Goal: Task Accomplishment & Management: Complete application form

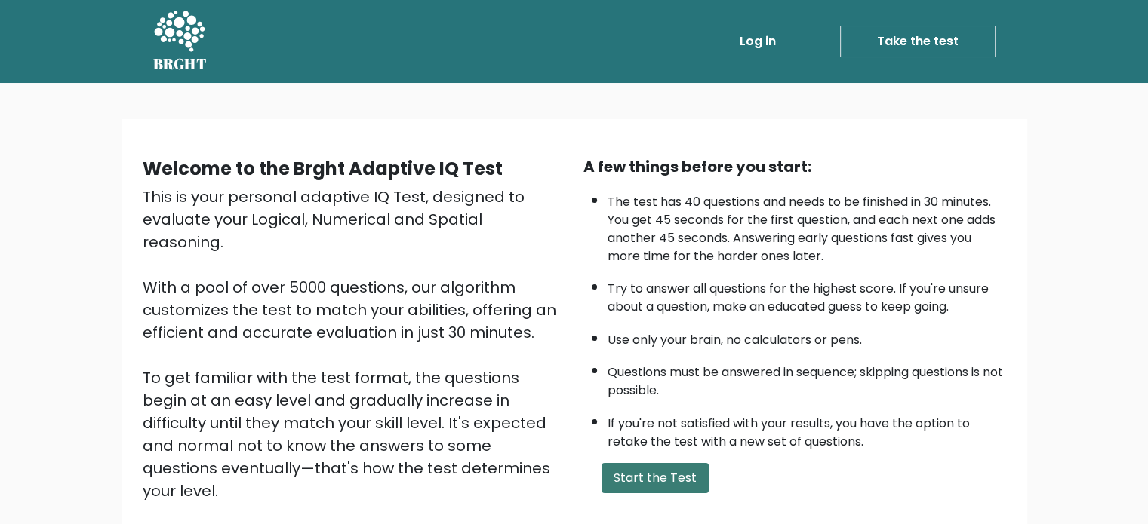
click at [664, 476] on button "Start the Test" at bounding box center [654, 478] width 107 height 30
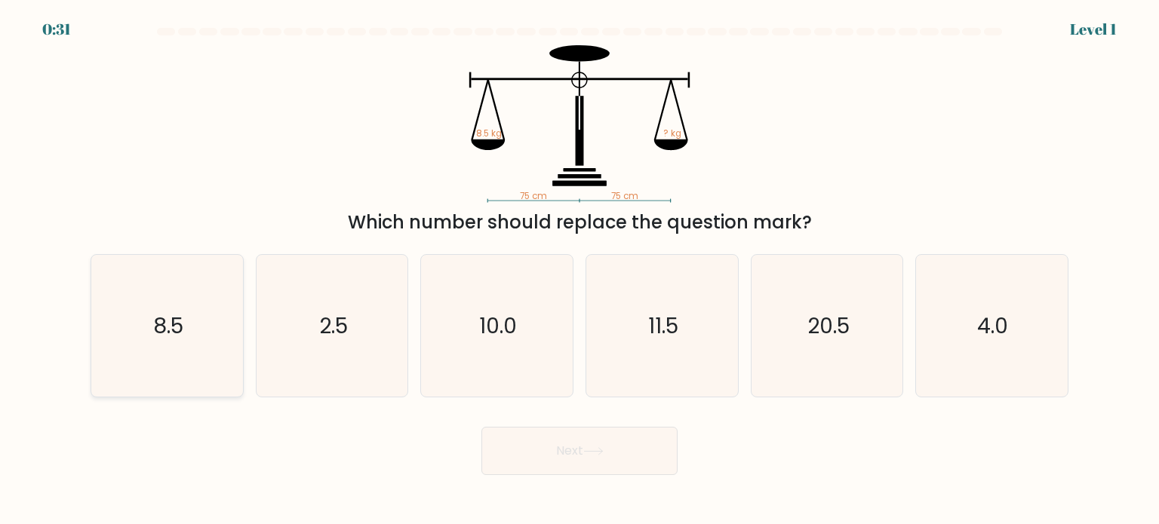
click at [158, 340] on icon "8.5" at bounding box center [167, 326] width 142 height 142
click at [579, 270] on input "a. 8.5" at bounding box center [579, 267] width 1 height 8
radio input "true"
click at [551, 451] on button "Next" at bounding box center [579, 451] width 196 height 48
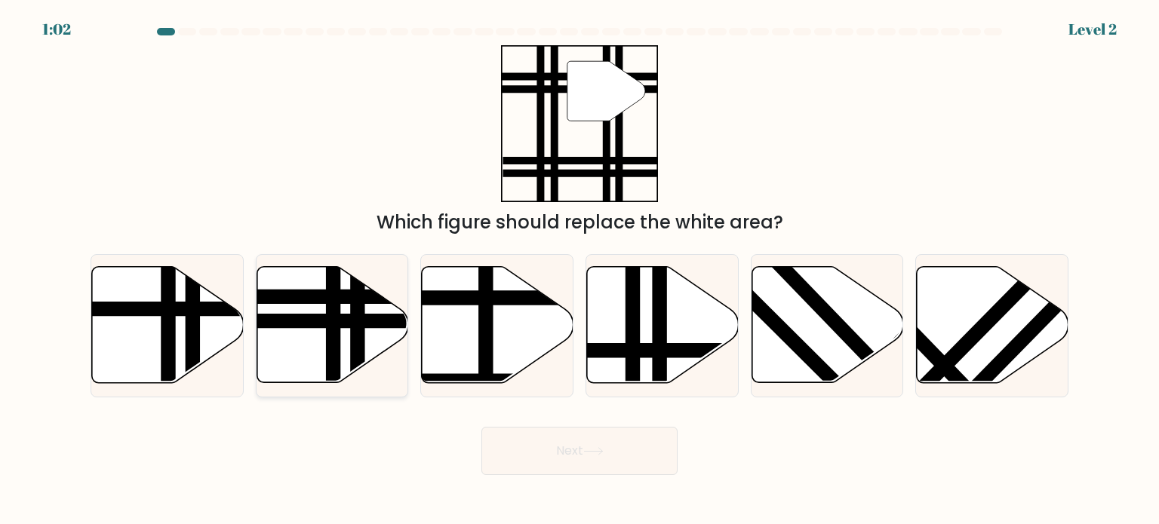
click at [303, 337] on icon at bounding box center [333, 325] width 152 height 116
click at [579, 270] on input "b." at bounding box center [579, 267] width 1 height 8
radio input "true"
click at [538, 447] on button "Next" at bounding box center [579, 451] width 196 height 48
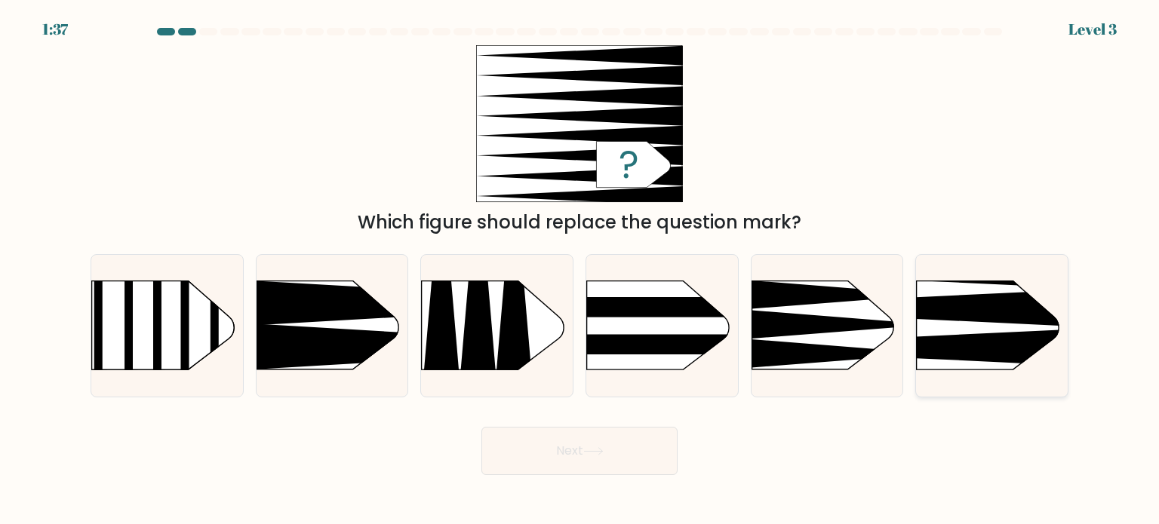
click at [981, 322] on icon at bounding box center [884, 309] width 395 height 38
click at [580, 270] on input "f." at bounding box center [579, 267] width 1 height 8
radio input "true"
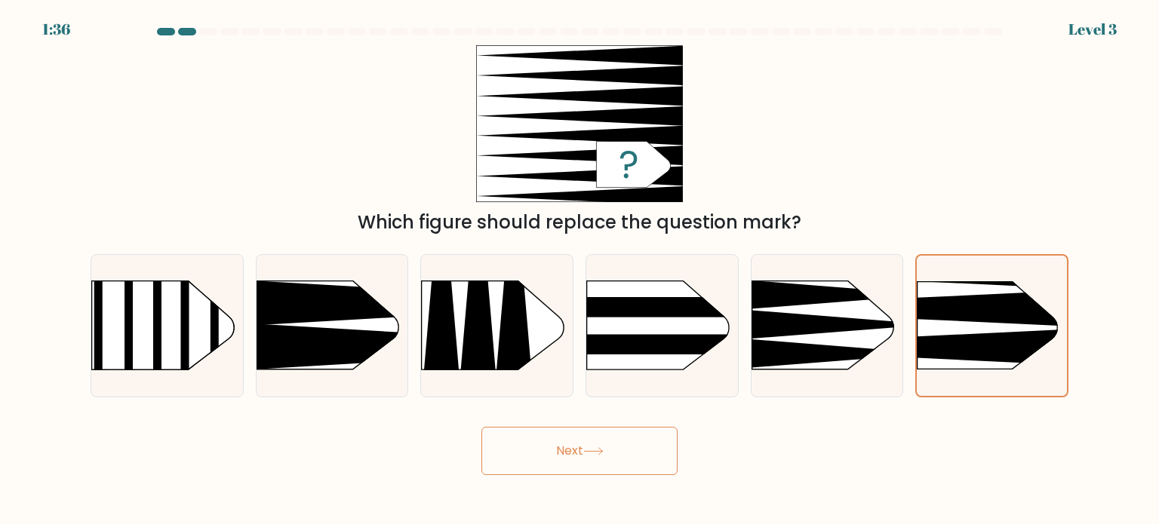
click at [561, 455] on button "Next" at bounding box center [579, 451] width 196 height 48
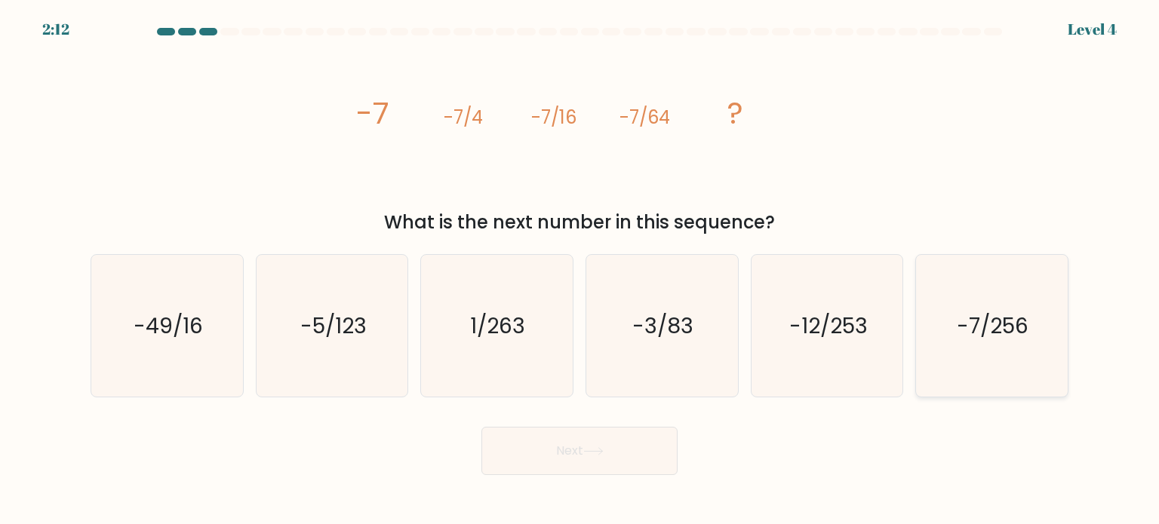
click at [991, 354] on icon "-7/256" at bounding box center [991, 326] width 142 height 142
click at [580, 270] on input "f. -7/256" at bounding box center [579, 267] width 1 height 8
radio input "true"
click at [646, 444] on button "Next" at bounding box center [579, 451] width 196 height 48
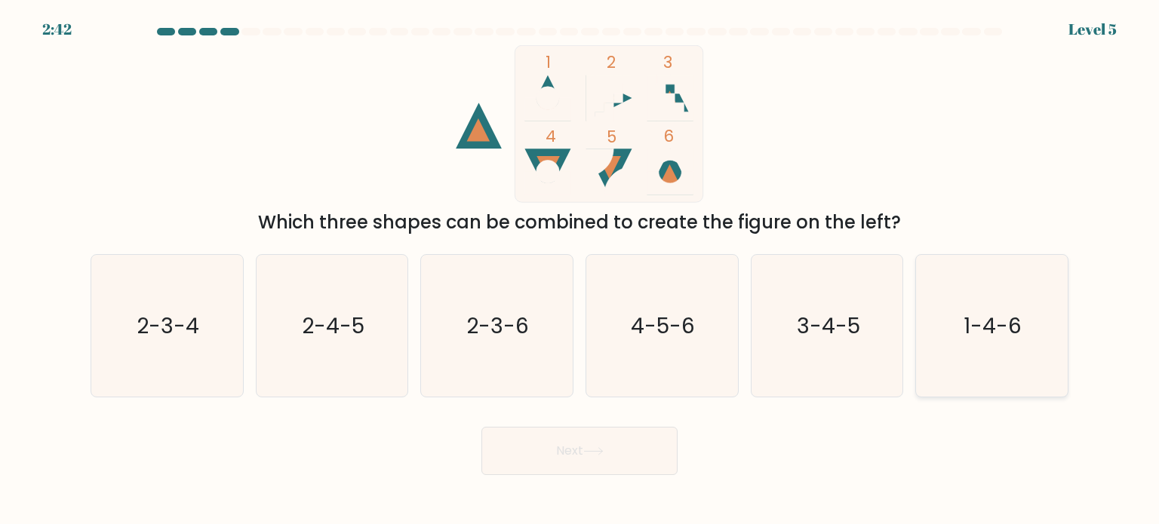
click at [993, 330] on text "1-4-6" at bounding box center [993, 325] width 58 height 30
click at [580, 270] on input "f. 1-4-6" at bounding box center [579, 267] width 1 height 8
radio input "true"
click at [579, 445] on button "Next" at bounding box center [579, 451] width 196 height 48
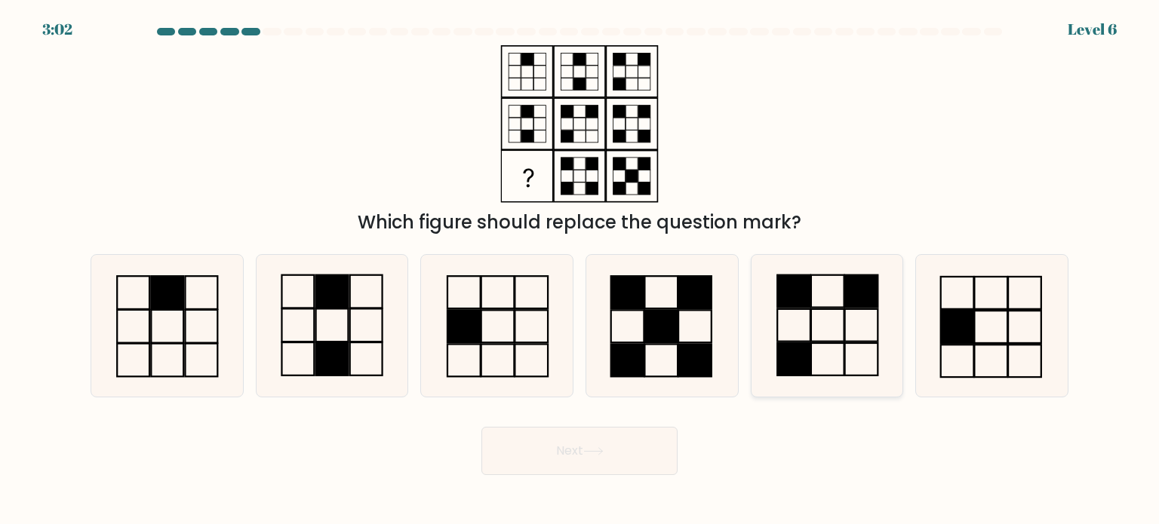
click at [833, 328] on icon at bounding box center [827, 326] width 142 height 142
click at [580, 270] on input "e." at bounding box center [579, 267] width 1 height 8
radio input "true"
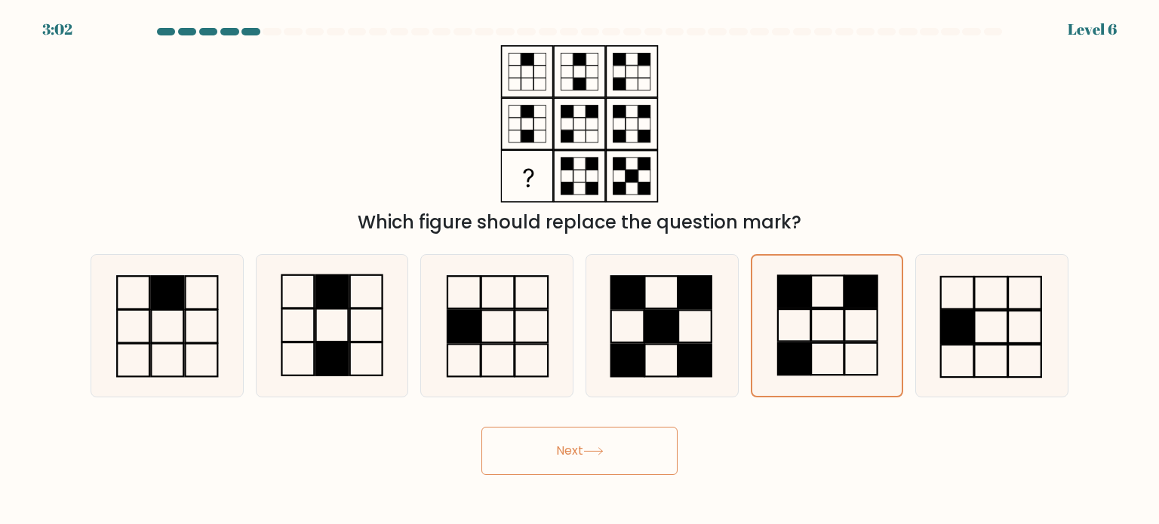
click at [610, 459] on button "Next" at bounding box center [579, 451] width 196 height 48
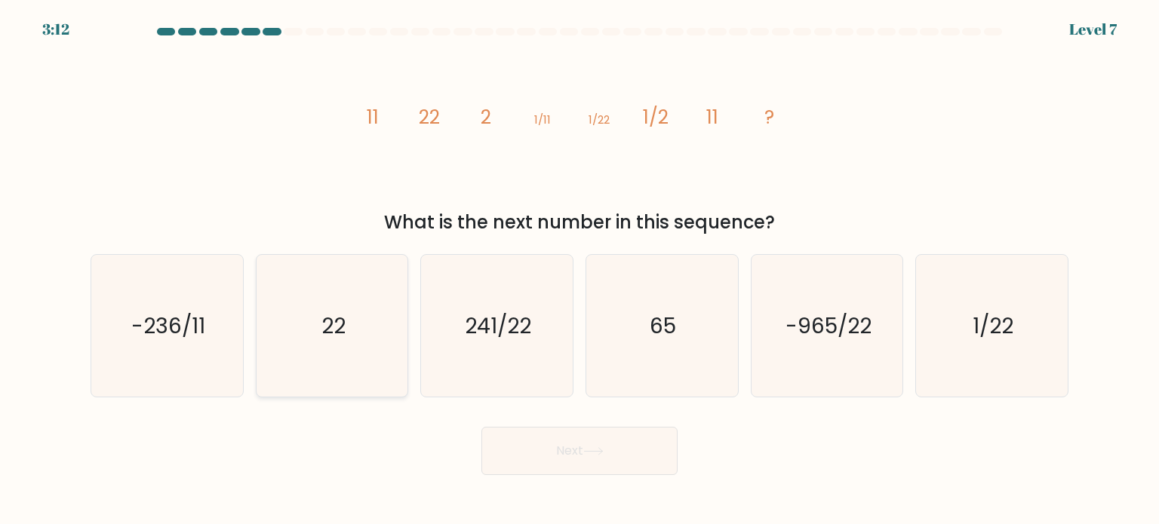
click at [318, 344] on icon "22" at bounding box center [332, 326] width 142 height 142
click at [579, 270] on input "b. 22" at bounding box center [579, 267] width 1 height 8
radio input "true"
click at [566, 451] on button "Next" at bounding box center [579, 451] width 196 height 48
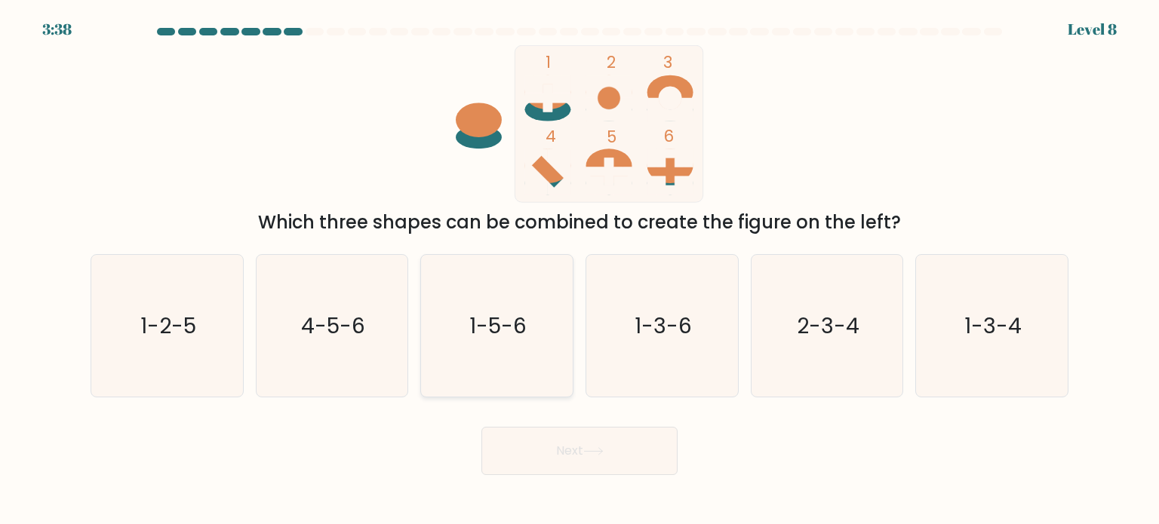
click at [473, 352] on icon "1-5-6" at bounding box center [497, 326] width 142 height 142
click at [579, 270] on input "c. 1-5-6" at bounding box center [579, 267] width 1 height 8
radio input "true"
click at [539, 435] on button "Next" at bounding box center [579, 451] width 196 height 48
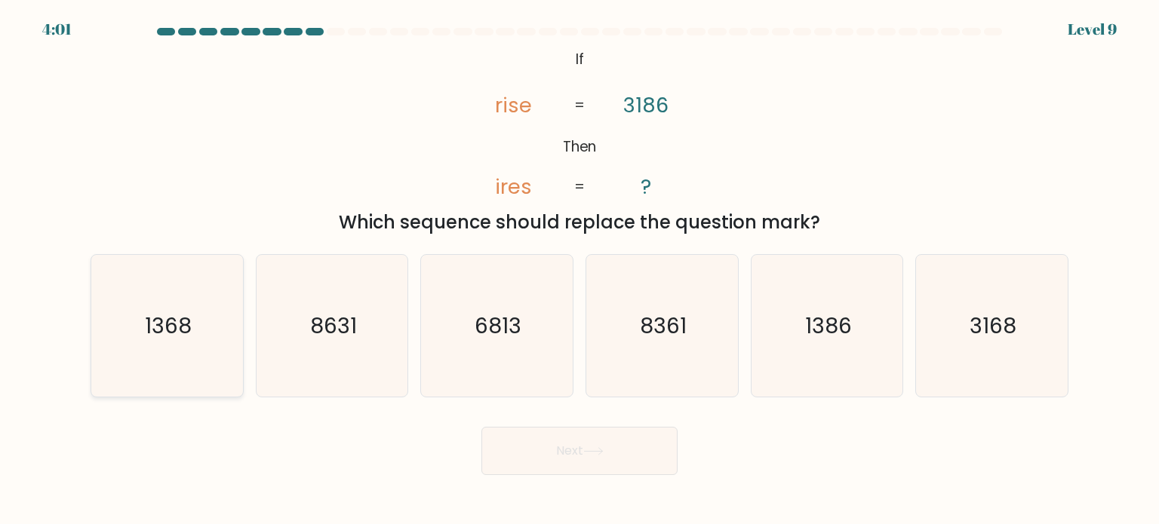
click at [201, 349] on icon "1368" at bounding box center [167, 326] width 142 height 142
click at [579, 270] on input "a. 1368" at bounding box center [579, 267] width 1 height 8
radio input "true"
click at [573, 460] on button "Next" at bounding box center [579, 451] width 196 height 48
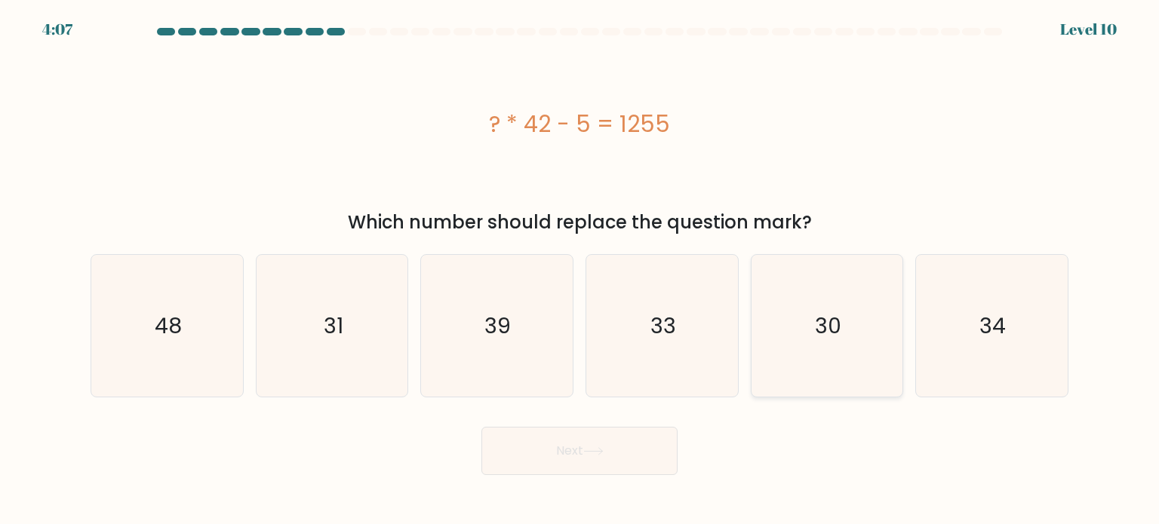
click at [847, 337] on icon "30" at bounding box center [827, 326] width 142 height 142
click at [580, 270] on input "e. 30" at bounding box center [579, 267] width 1 height 8
radio input "true"
click at [601, 450] on icon at bounding box center [593, 451] width 20 height 8
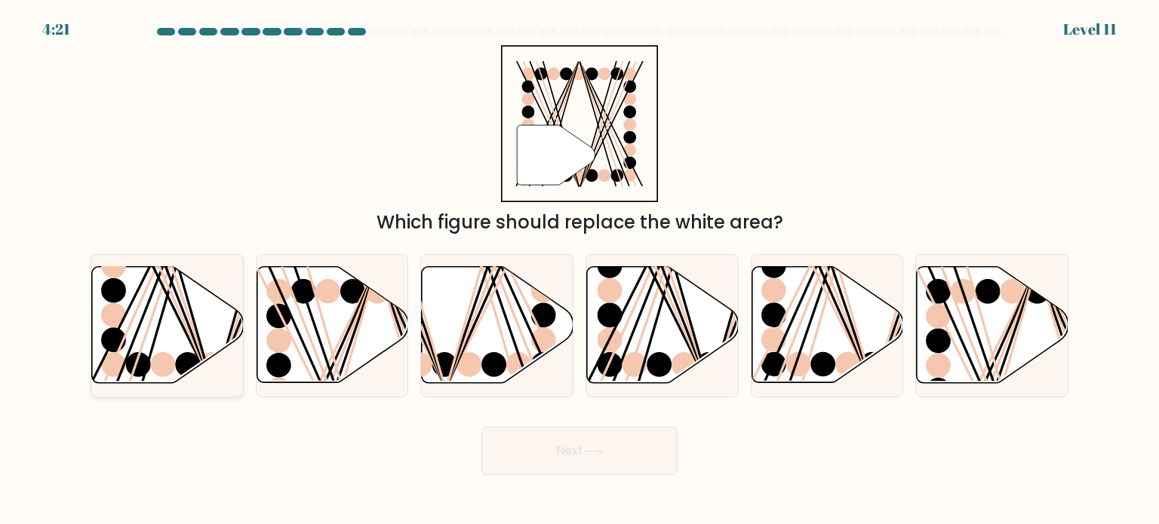
click at [178, 323] on icon at bounding box center [168, 325] width 152 height 116
click at [579, 270] on input "a." at bounding box center [579, 267] width 1 height 8
radio input "true"
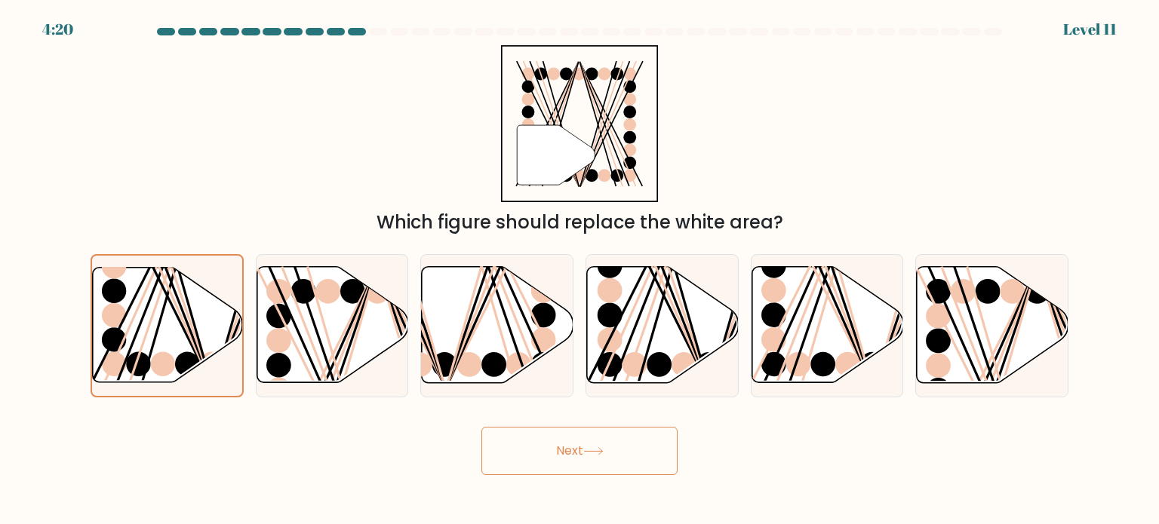
click at [631, 440] on button "Next" at bounding box center [579, 451] width 196 height 48
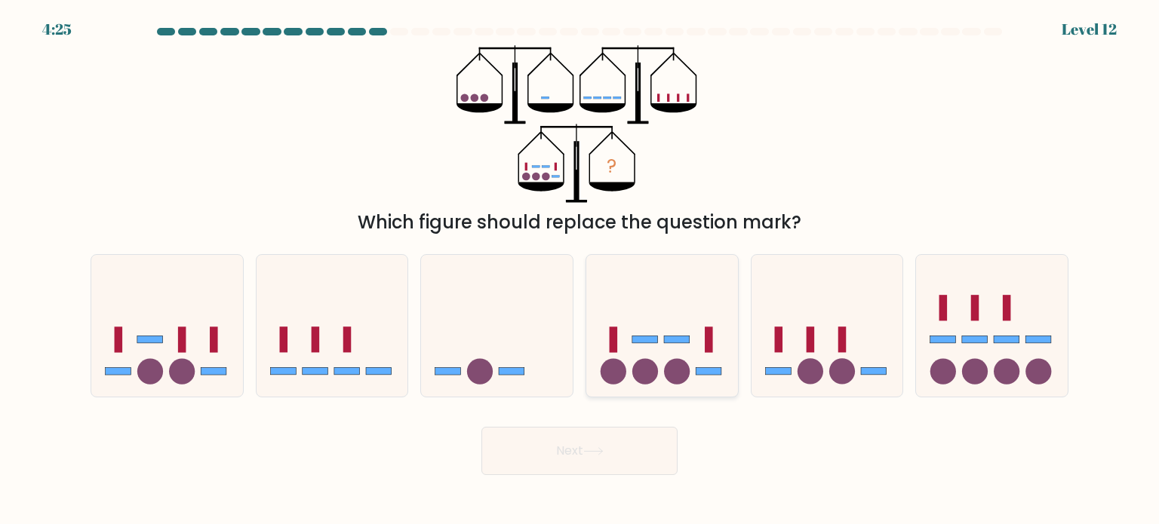
click at [695, 334] on icon at bounding box center [662, 325] width 152 height 125
click at [580, 270] on input "d." at bounding box center [579, 267] width 1 height 8
radio input "true"
click at [616, 443] on button "Next" at bounding box center [579, 451] width 196 height 48
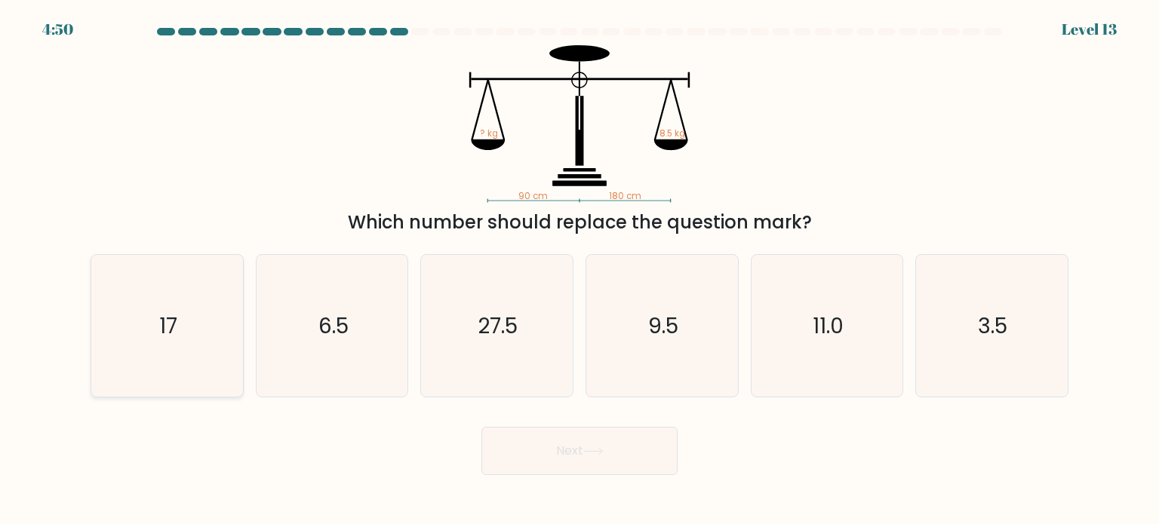
click at [198, 358] on icon "17" at bounding box center [167, 326] width 142 height 142
click at [579, 270] on input "a. 17" at bounding box center [579, 267] width 1 height 8
radio input "true"
click at [582, 456] on button "Next" at bounding box center [579, 451] width 196 height 48
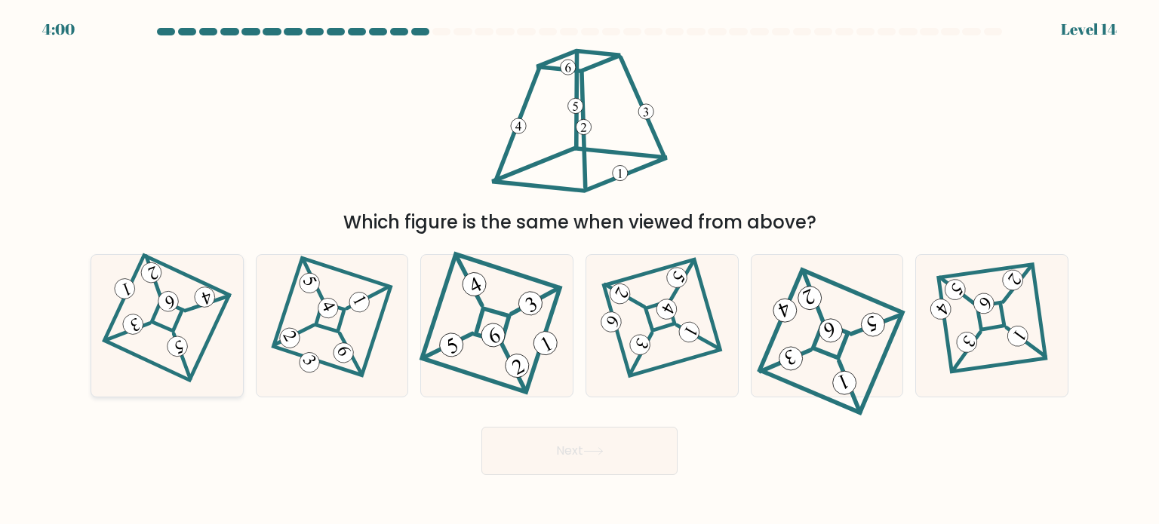
click at [151, 317] on icon at bounding box center [167, 326] width 98 height 114
click at [579, 270] on input "a." at bounding box center [579, 267] width 1 height 8
radio input "true"
click at [590, 454] on icon at bounding box center [593, 451] width 20 height 8
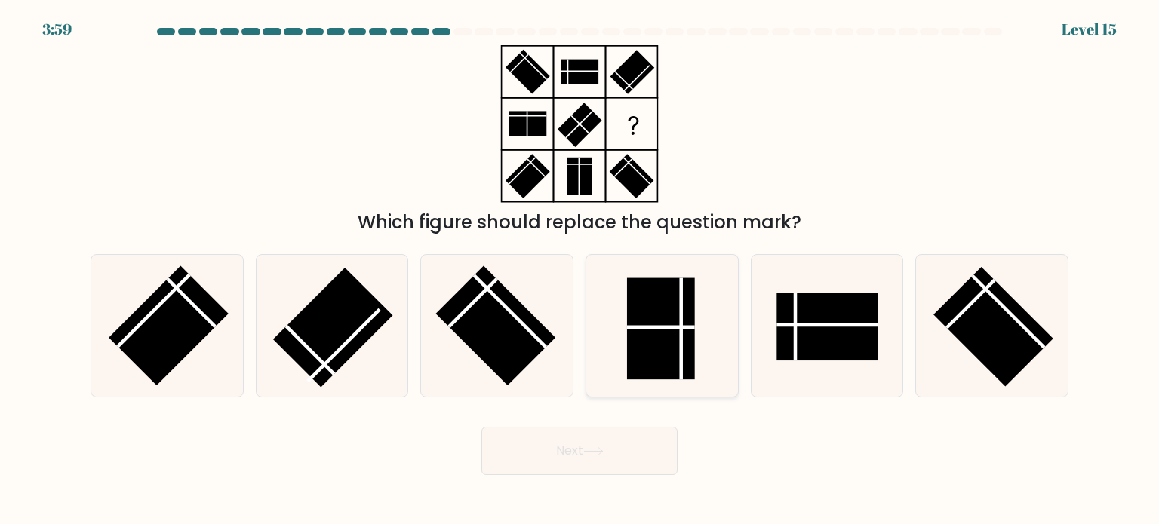
click at [669, 324] on rect at bounding box center [661, 329] width 68 height 102
click at [580, 270] on input "d." at bounding box center [579, 267] width 1 height 8
radio input "true"
click at [608, 461] on button "Next" at bounding box center [579, 451] width 196 height 48
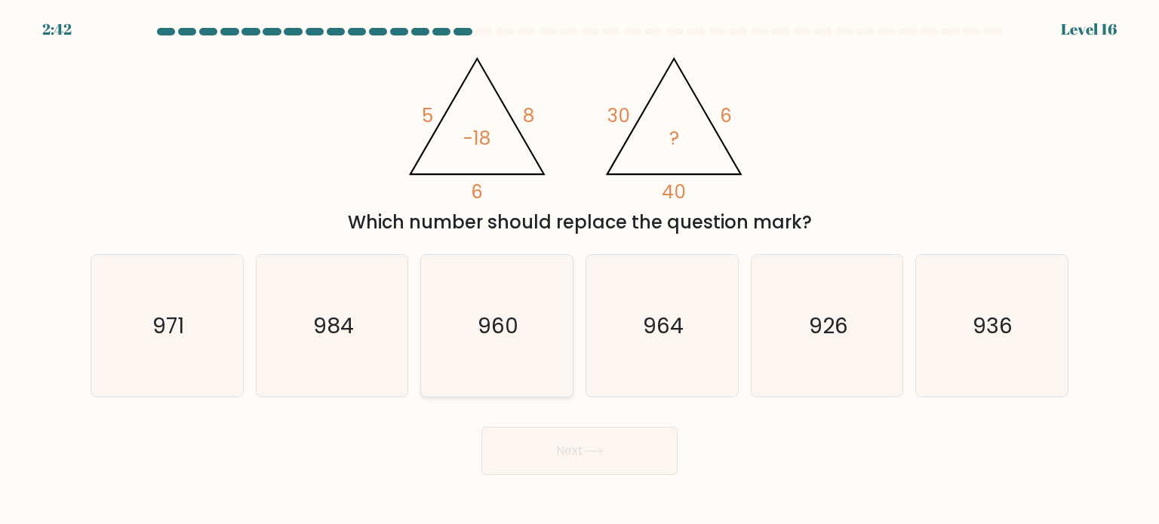
click at [531, 294] on icon "960" at bounding box center [497, 326] width 142 height 142
click at [579, 270] on input "c. 960" at bounding box center [579, 267] width 1 height 8
radio input "true"
click at [588, 449] on icon at bounding box center [593, 451] width 20 height 8
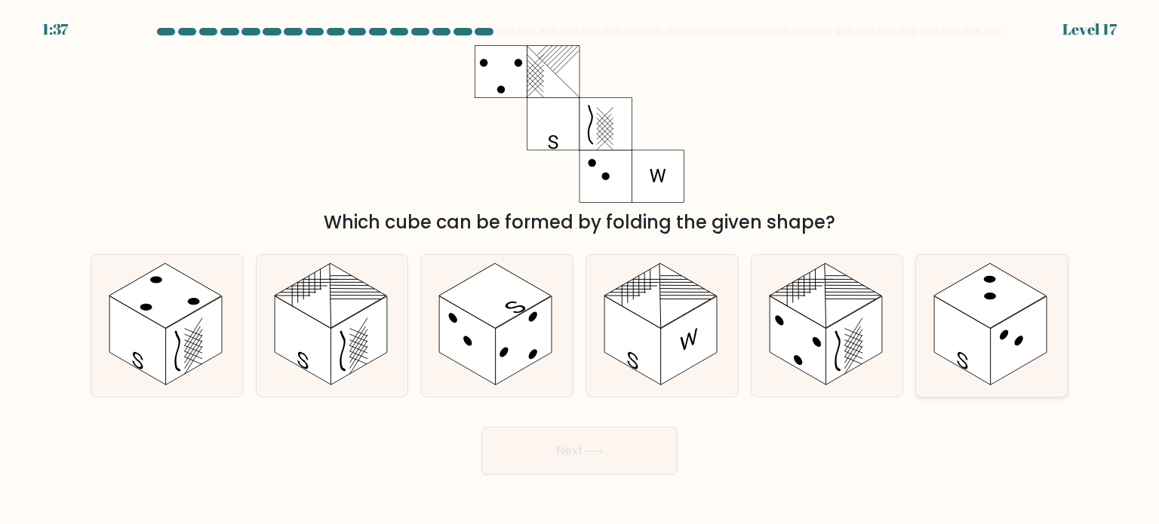
click at [1005, 325] on rect at bounding box center [1019, 341] width 57 height 89
click at [580, 270] on input "f." at bounding box center [579, 267] width 1 height 8
radio input "true"
click at [585, 454] on button "Next" at bounding box center [579, 451] width 196 height 48
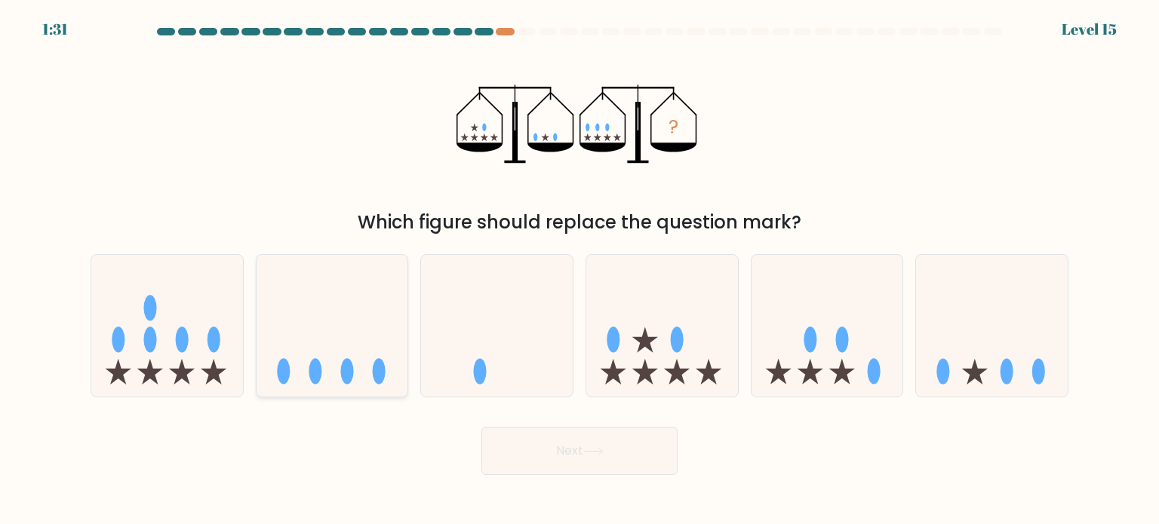
click at [284, 303] on icon at bounding box center [333, 325] width 152 height 125
click at [579, 270] on input "b." at bounding box center [579, 267] width 1 height 8
radio input "true"
click at [541, 441] on button "Next" at bounding box center [579, 451] width 196 height 48
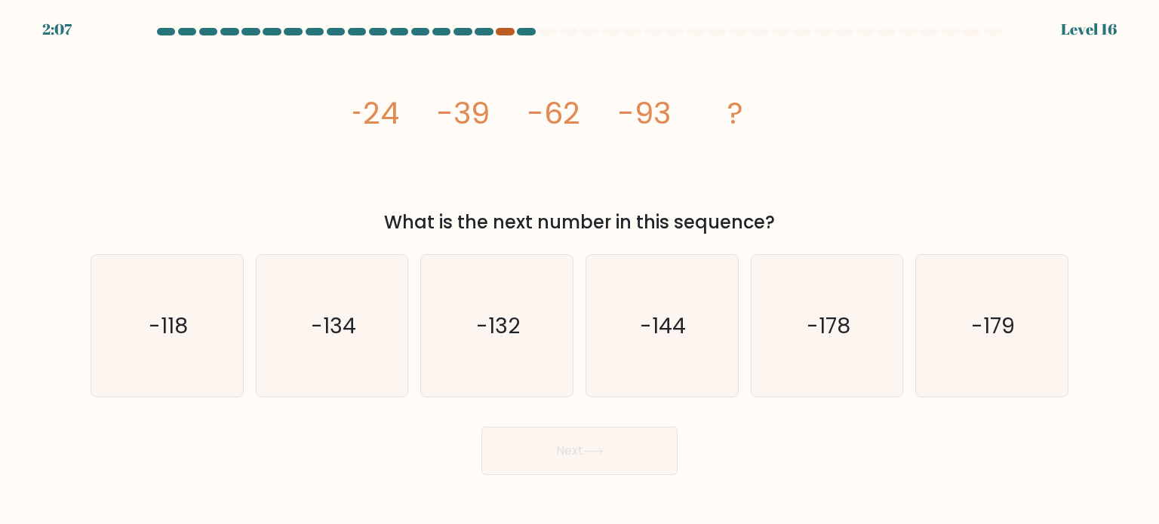
click at [501, 28] on div at bounding box center [505, 32] width 18 height 8
click at [505, 26] on div "2:06 Level 16" at bounding box center [579, 20] width 1159 height 41
click at [534, 373] on icon "-132" at bounding box center [497, 326] width 142 height 142
click at [579, 270] on input "c. -132" at bounding box center [579, 267] width 1 height 8
radio input "true"
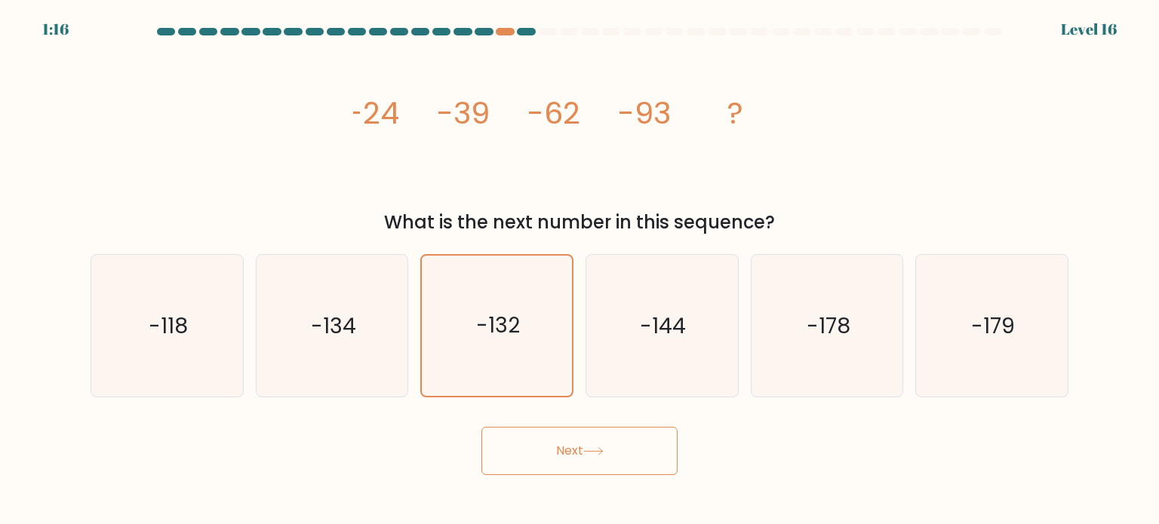
click at [564, 467] on button "Next" at bounding box center [579, 451] width 196 height 48
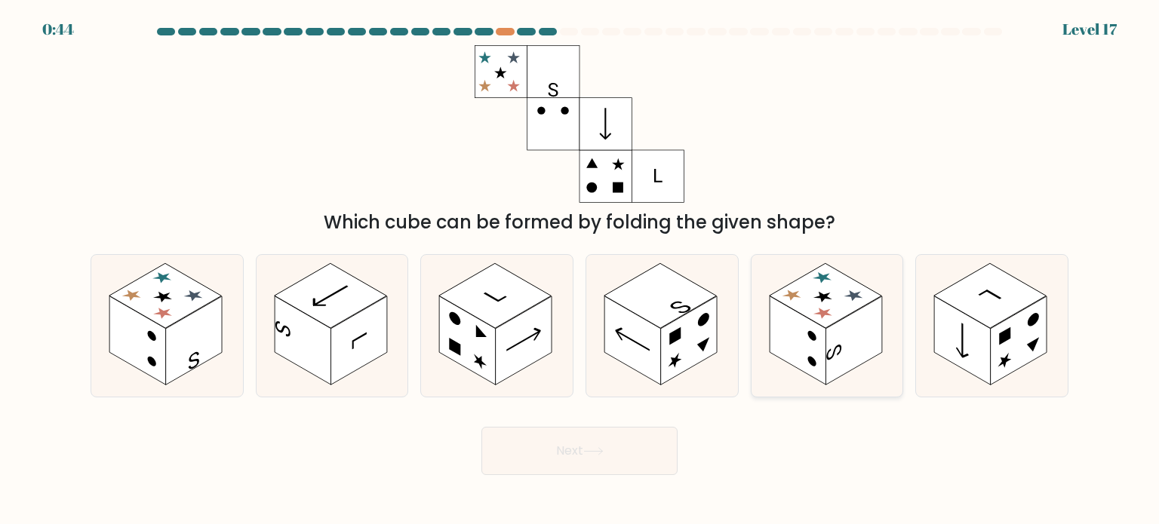
click at [836, 303] on rect at bounding box center [825, 295] width 112 height 65
click at [580, 270] on input "e." at bounding box center [579, 267] width 1 height 8
radio input "true"
click at [579, 457] on button "Next" at bounding box center [579, 451] width 196 height 48
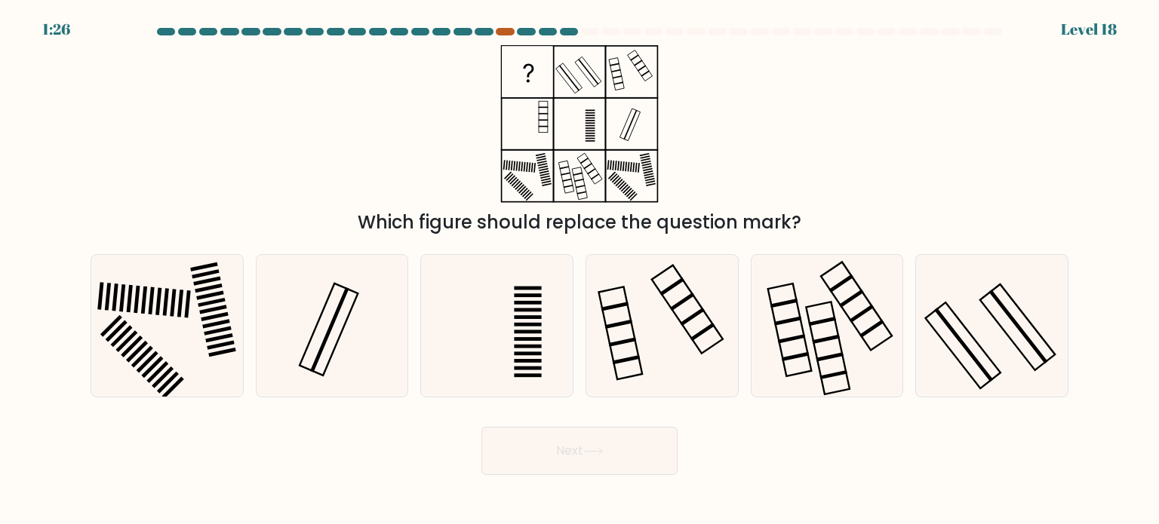
click at [504, 35] on div at bounding box center [505, 32] width 18 height 8
click at [1022, 335] on icon at bounding box center [991, 326] width 142 height 142
click at [580, 270] on input "f." at bounding box center [579, 267] width 1 height 8
radio input "true"
click at [639, 444] on button "Next" at bounding box center [579, 451] width 196 height 48
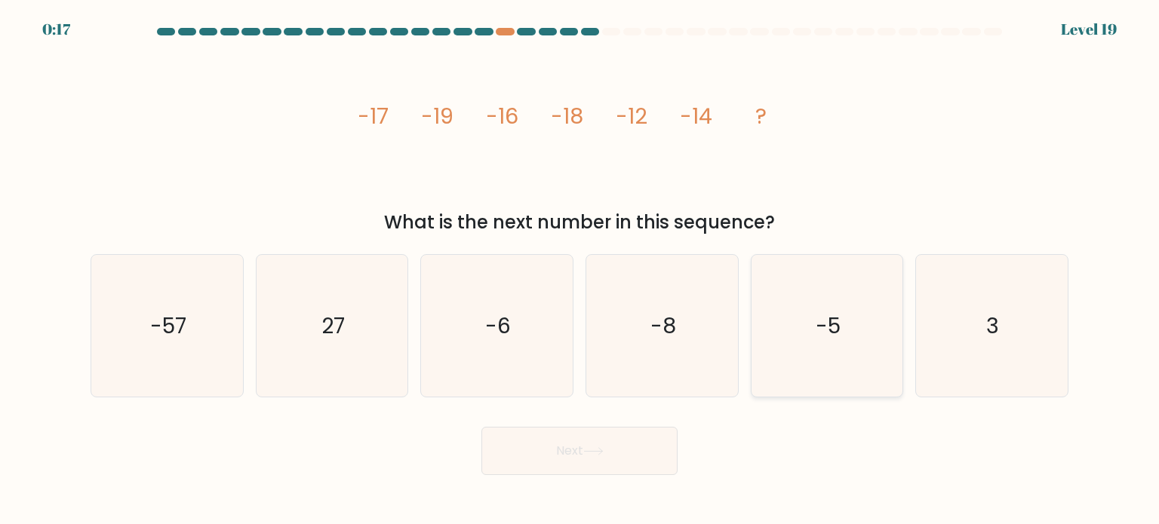
click at [830, 319] on text "-5" at bounding box center [828, 325] width 25 height 30
click at [580, 270] on input "e. -5" at bounding box center [579, 267] width 1 height 8
radio input "true"
click at [583, 450] on button "Next" at bounding box center [579, 451] width 196 height 48
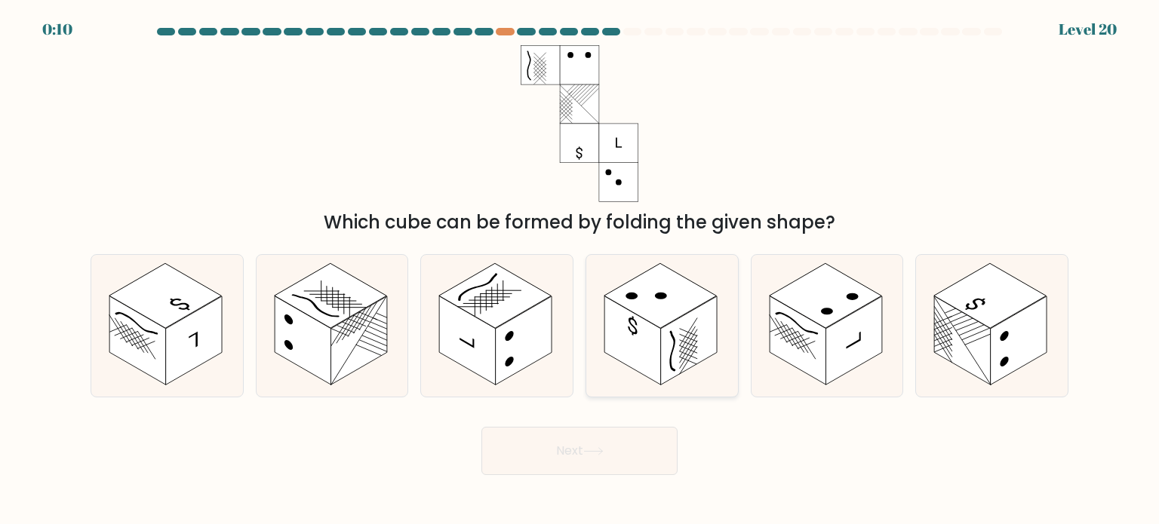
click at [671, 329] on rect at bounding box center [689, 341] width 57 height 89
click at [580, 270] on input "d." at bounding box center [579, 267] width 1 height 8
radio input "true"
click at [601, 447] on icon at bounding box center [593, 451] width 20 height 8
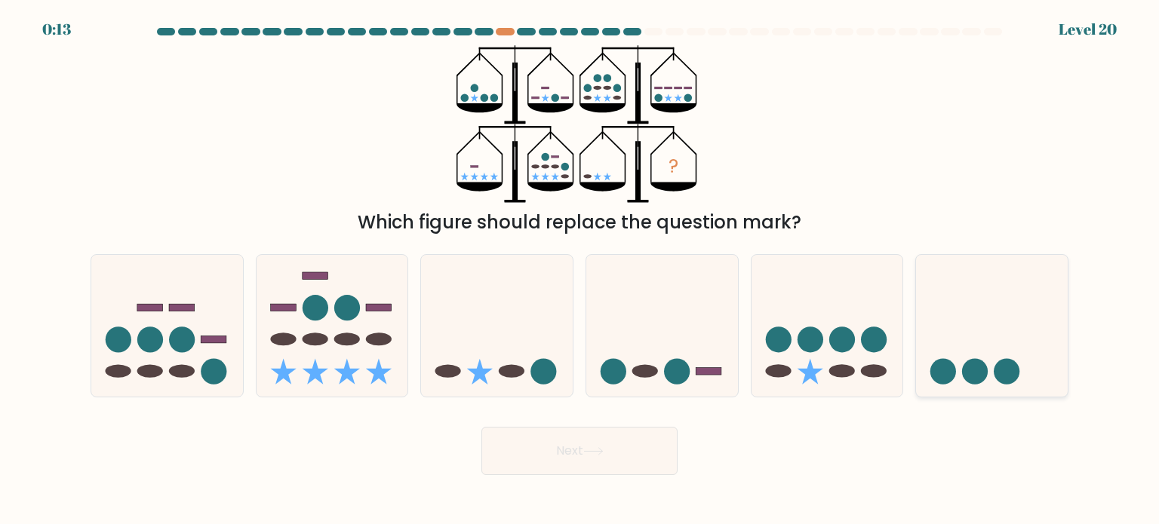
click at [996, 337] on icon at bounding box center [992, 325] width 152 height 125
click at [580, 270] on input "f." at bounding box center [579, 267] width 1 height 8
radio input "true"
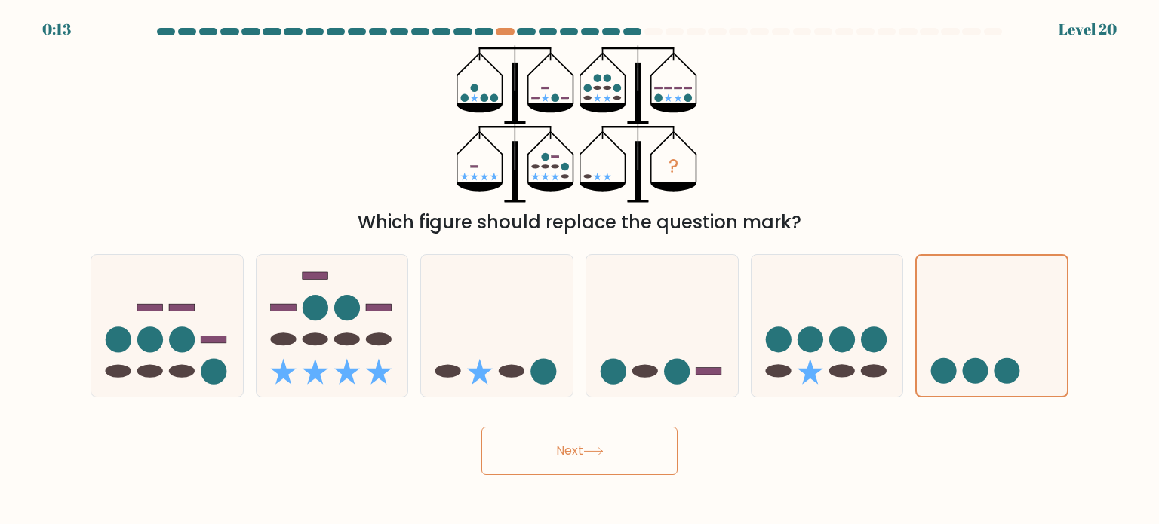
click at [640, 443] on button "Next" at bounding box center [579, 451] width 196 height 48
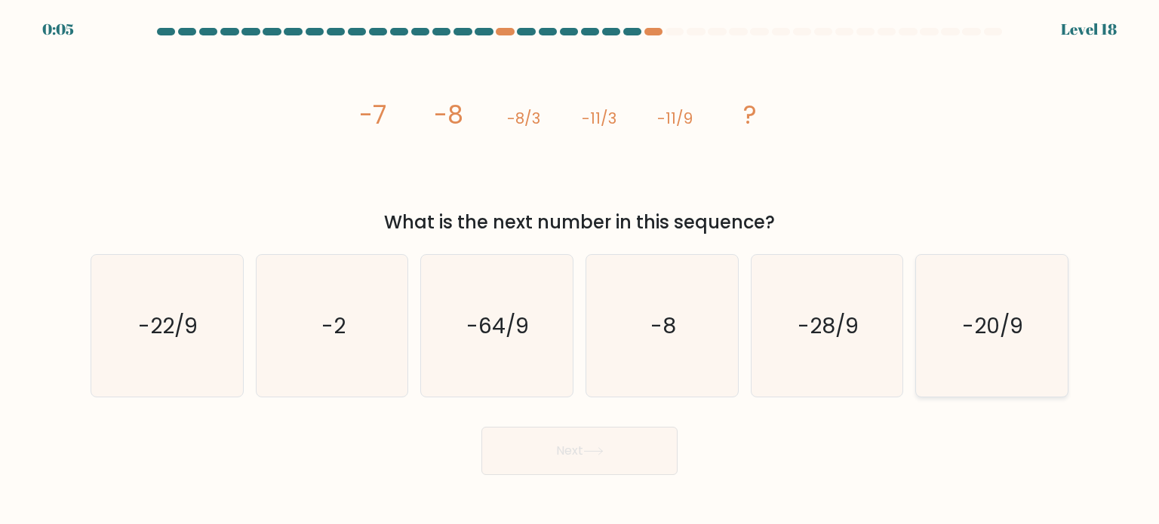
click at [977, 332] on text "-20/9" at bounding box center [993, 325] width 61 height 30
click at [580, 270] on input "f. -20/9" at bounding box center [579, 267] width 1 height 8
radio input "true"
click at [553, 461] on button "Next" at bounding box center [579, 451] width 196 height 48
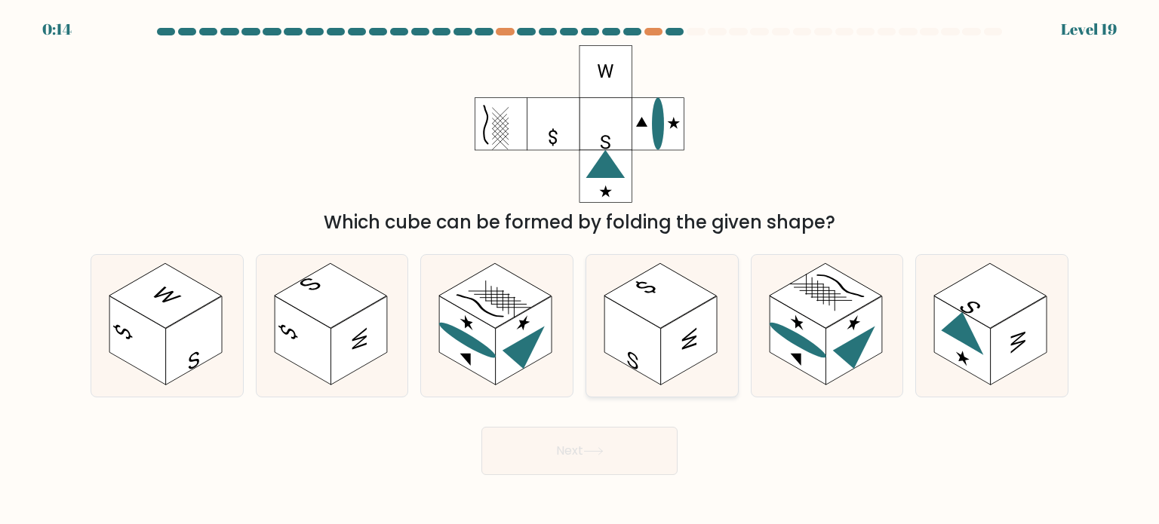
click at [625, 325] on rect at bounding box center [632, 340] width 57 height 89
click at [580, 270] on input "d." at bounding box center [579, 267] width 1 height 8
radio input "true"
click at [591, 454] on icon at bounding box center [593, 451] width 20 height 8
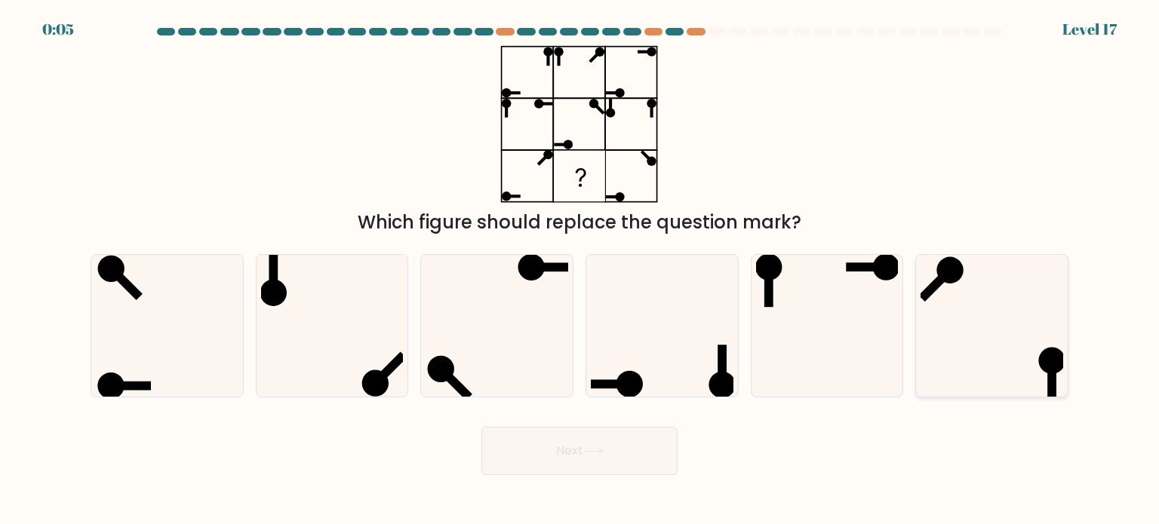
click at [969, 324] on icon at bounding box center [991, 326] width 142 height 142
click at [580, 270] on input "f." at bounding box center [579, 267] width 1 height 8
radio input "true"
click at [663, 446] on button "Next" at bounding box center [579, 451] width 196 height 48
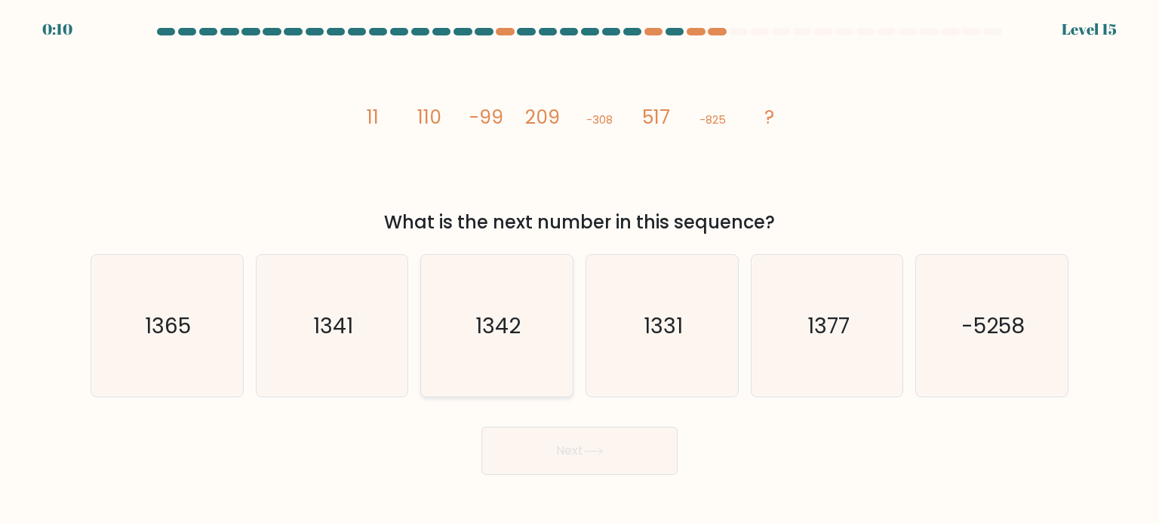
click at [551, 324] on icon "1342" at bounding box center [497, 326] width 142 height 142
click at [579, 270] on input "c. 1342" at bounding box center [579, 267] width 1 height 8
radio input "true"
click at [607, 466] on button "Next" at bounding box center [579, 451] width 196 height 48
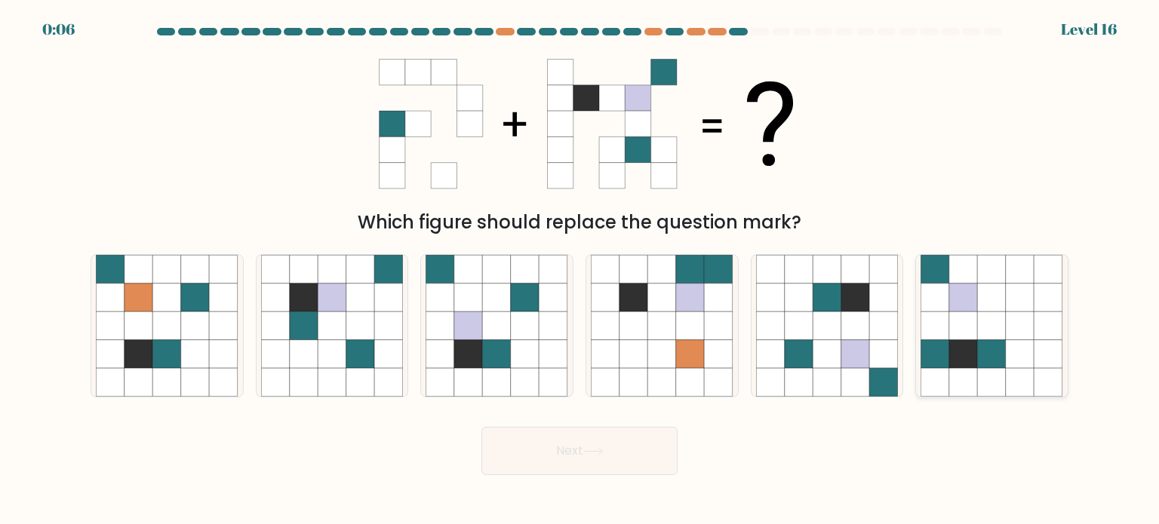
drag, startPoint x: 1009, startPoint y: 323, endPoint x: 918, endPoint y: 327, distance: 90.6
click at [1008, 323] on icon at bounding box center [1020, 326] width 29 height 29
click at [580, 270] on input "f." at bounding box center [579, 267] width 1 height 8
radio input "true"
click at [568, 455] on button "Next" at bounding box center [579, 451] width 196 height 48
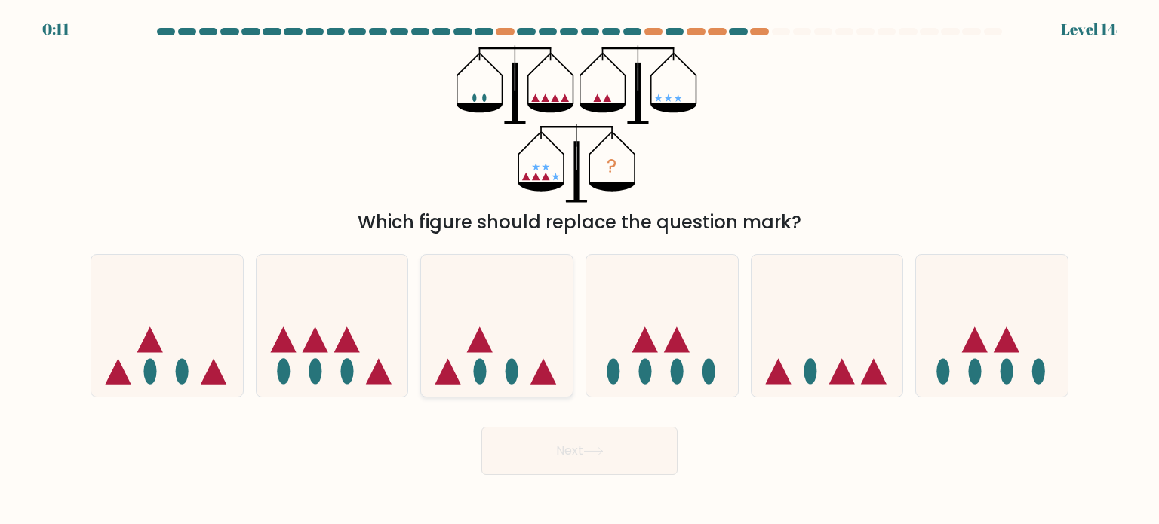
click at [546, 335] on icon at bounding box center [497, 325] width 152 height 125
click at [579, 270] on input "c." at bounding box center [579, 267] width 1 height 8
radio input "true"
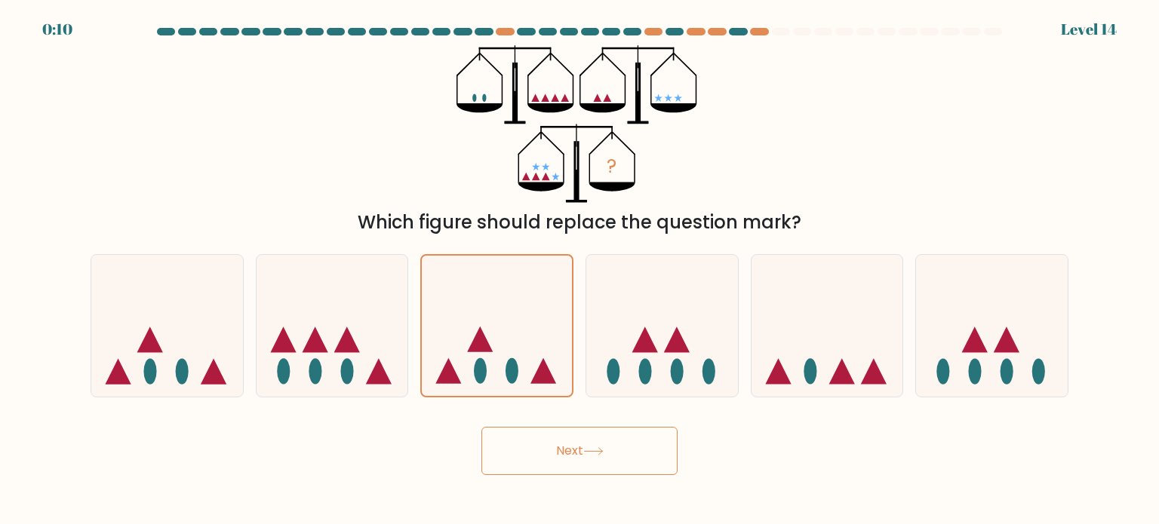
click at [604, 453] on icon at bounding box center [593, 451] width 20 height 8
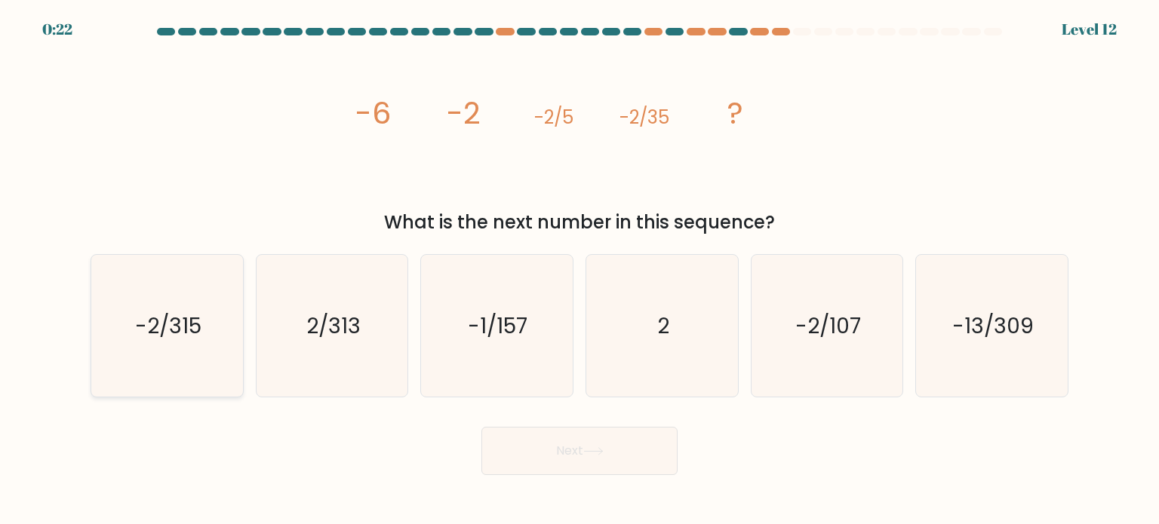
click at [217, 343] on icon "-2/315" at bounding box center [167, 326] width 142 height 142
click at [579, 270] on input "a. -2/315" at bounding box center [579, 267] width 1 height 8
radio input "true"
click at [561, 428] on button "Next" at bounding box center [579, 451] width 196 height 48
click at [570, 443] on button "Next" at bounding box center [579, 451] width 196 height 48
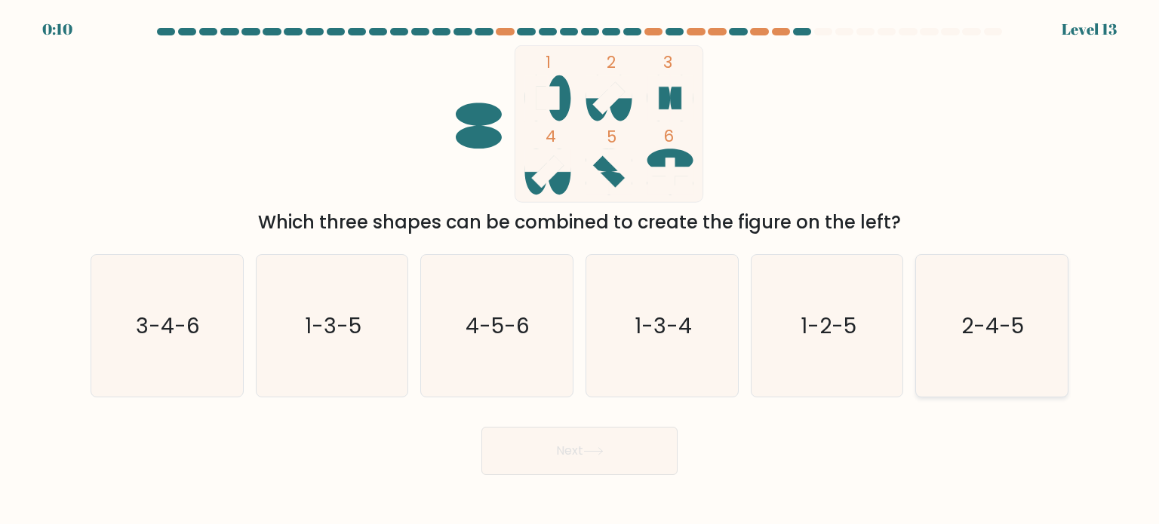
click at [1019, 340] on text "2-4-5" at bounding box center [993, 325] width 63 height 30
click at [580, 270] on input "f. 2-4-5" at bounding box center [579, 267] width 1 height 8
radio input "true"
click at [598, 463] on button "Next" at bounding box center [579, 451] width 196 height 48
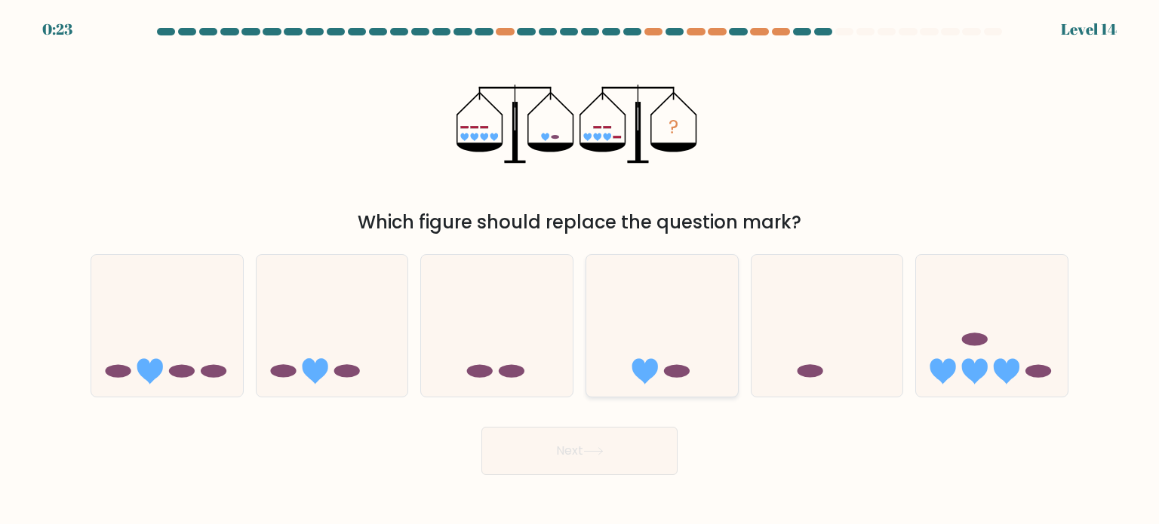
click at [641, 352] on icon at bounding box center [662, 325] width 152 height 125
click at [580, 270] on input "d." at bounding box center [579, 267] width 1 height 8
radio input "true"
click at [563, 454] on button "Next" at bounding box center [579, 451] width 196 height 48
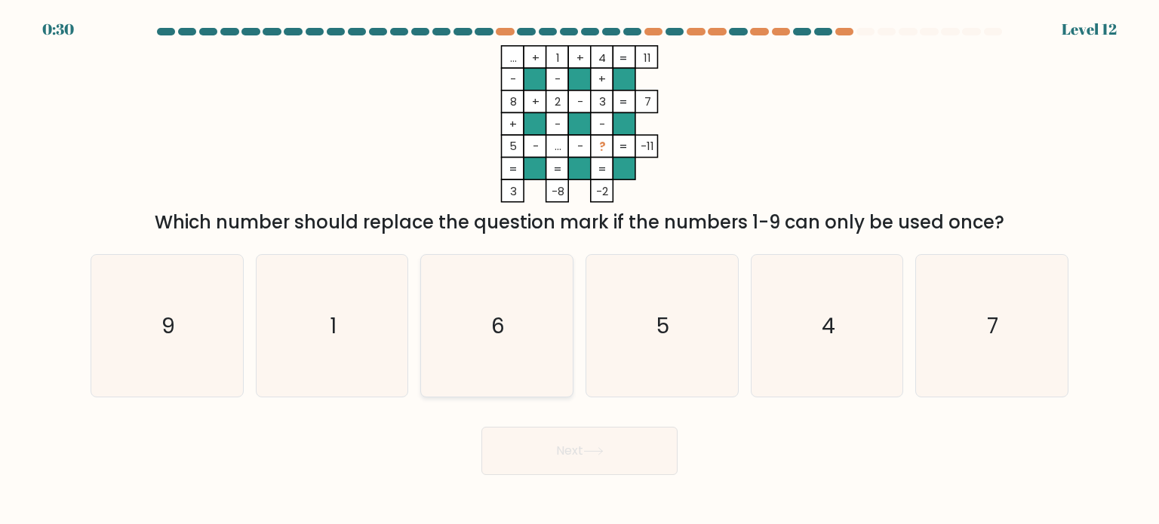
click at [518, 321] on icon "6" at bounding box center [497, 326] width 142 height 142
click at [579, 270] on input "c. 6" at bounding box center [579, 267] width 1 height 8
radio input "true"
click at [579, 465] on button "Next" at bounding box center [579, 451] width 196 height 48
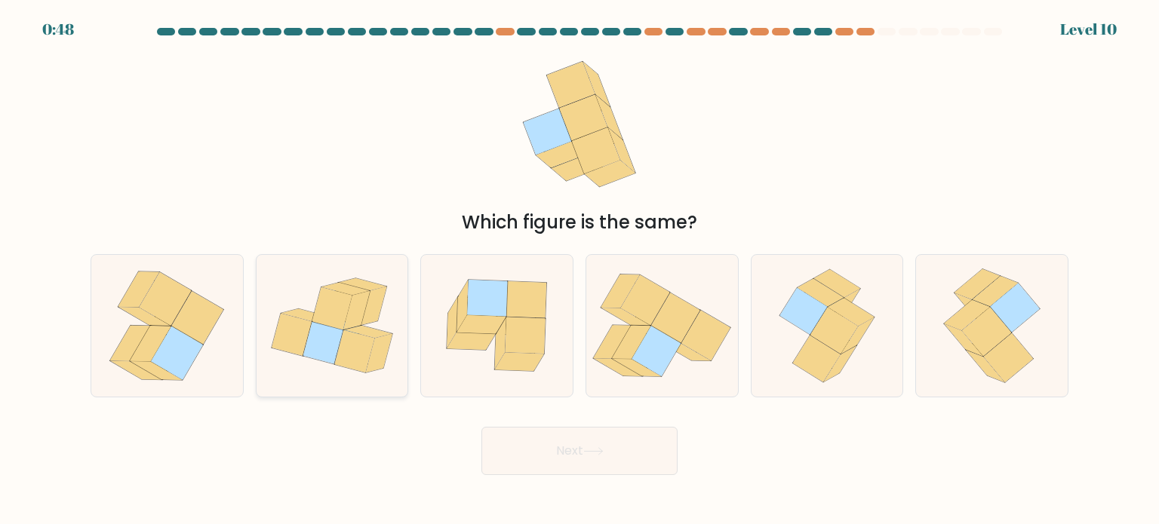
click at [368, 364] on icon at bounding box center [379, 353] width 26 height 39
click at [579, 270] on input "b." at bounding box center [579, 267] width 1 height 8
radio input "true"
click at [644, 376] on icon at bounding box center [637, 367] width 49 height 17
click at [580, 270] on input "d." at bounding box center [579, 267] width 1 height 8
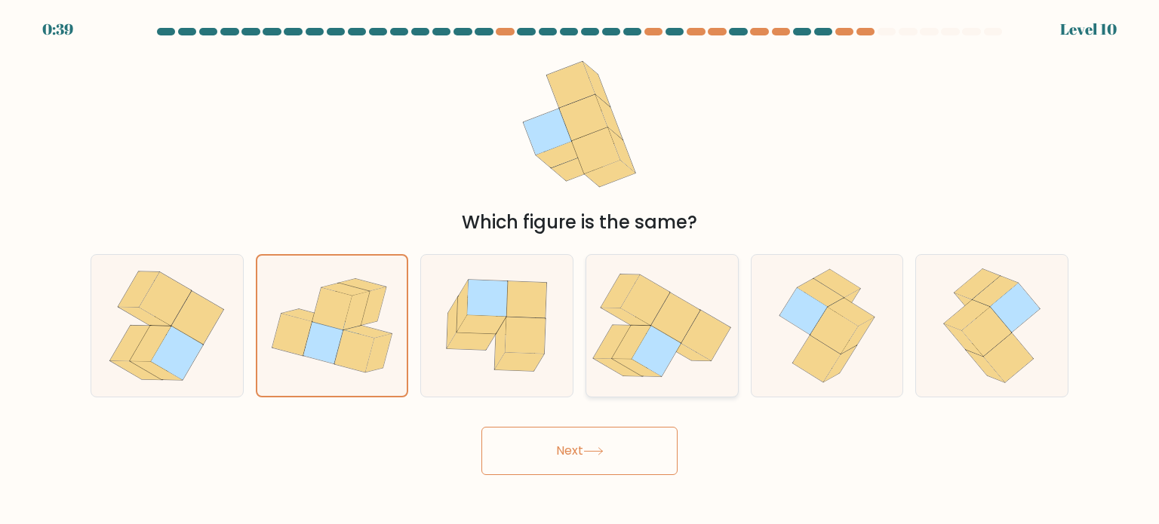
radio input "true"
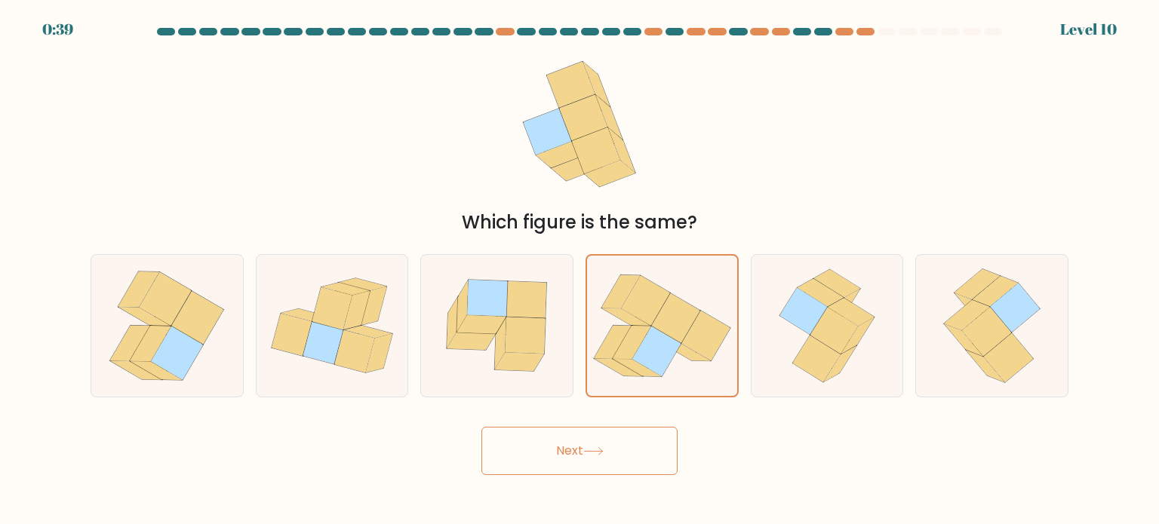
click at [615, 466] on button "Next" at bounding box center [579, 451] width 196 height 48
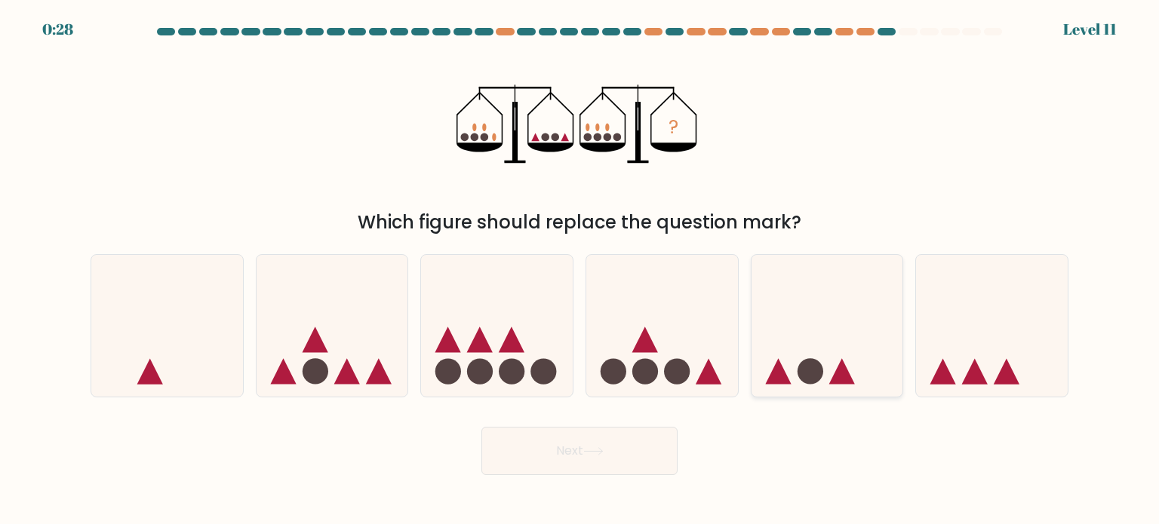
click at [825, 346] on icon at bounding box center [827, 325] width 152 height 125
click at [580, 270] on input "e." at bounding box center [579, 267] width 1 height 8
radio input "true"
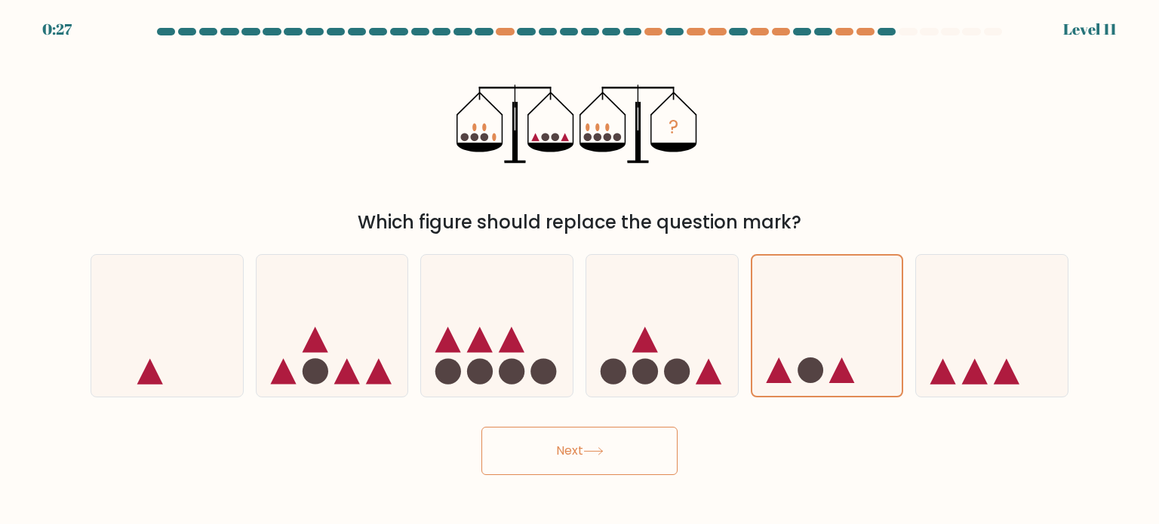
click at [635, 451] on button "Next" at bounding box center [579, 451] width 196 height 48
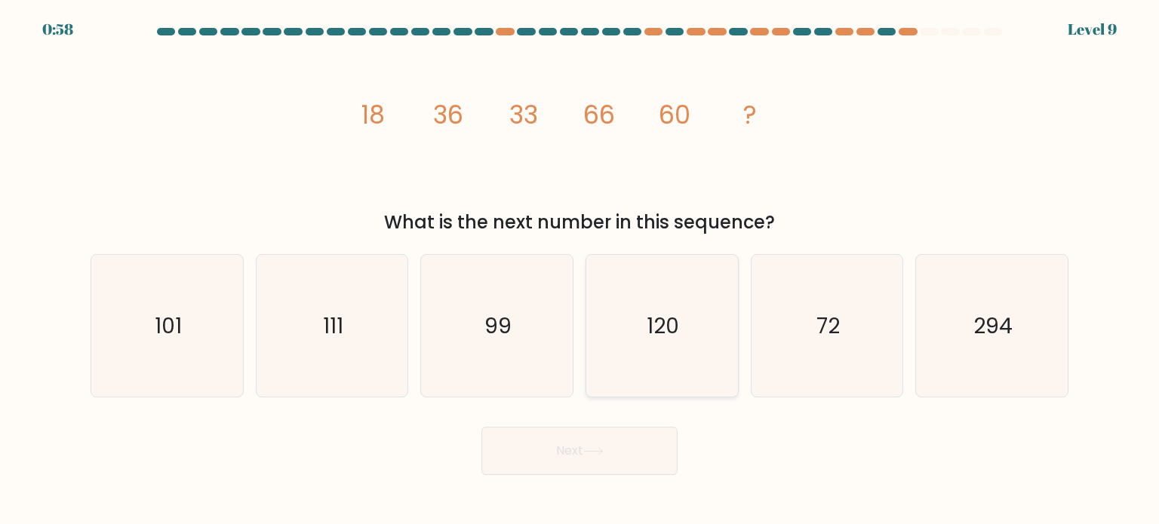
click at [671, 340] on text "120" at bounding box center [663, 325] width 32 height 30
click at [580, 270] on input "d. 120" at bounding box center [579, 267] width 1 height 8
radio input "true"
click at [607, 447] on button "Next" at bounding box center [579, 451] width 196 height 48
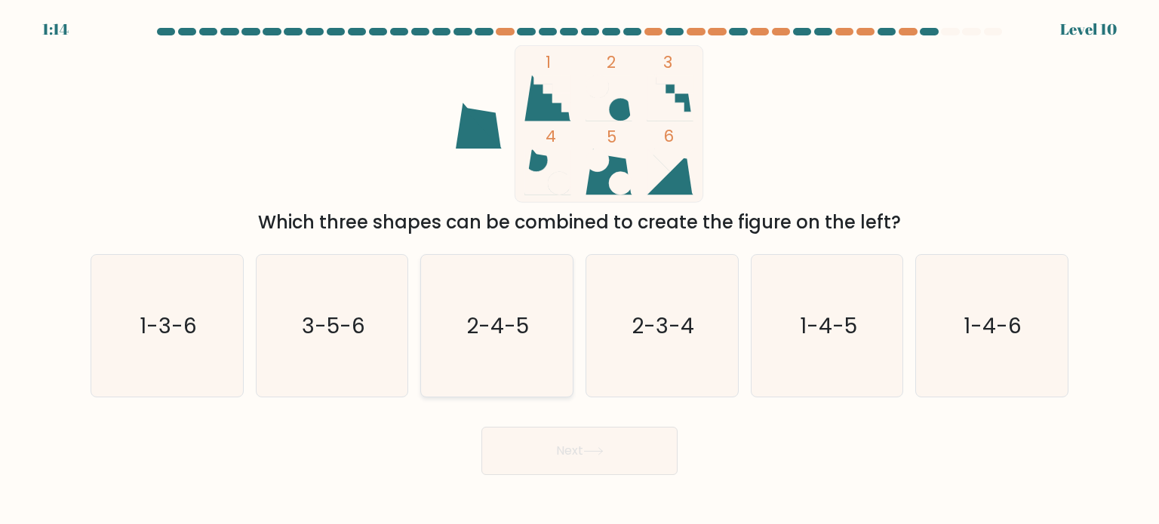
click at [504, 324] on text "2-4-5" at bounding box center [498, 325] width 63 height 30
click at [579, 270] on input "c. 2-4-5" at bounding box center [579, 267] width 1 height 8
radio input "true"
click at [578, 453] on button "Next" at bounding box center [579, 451] width 196 height 48
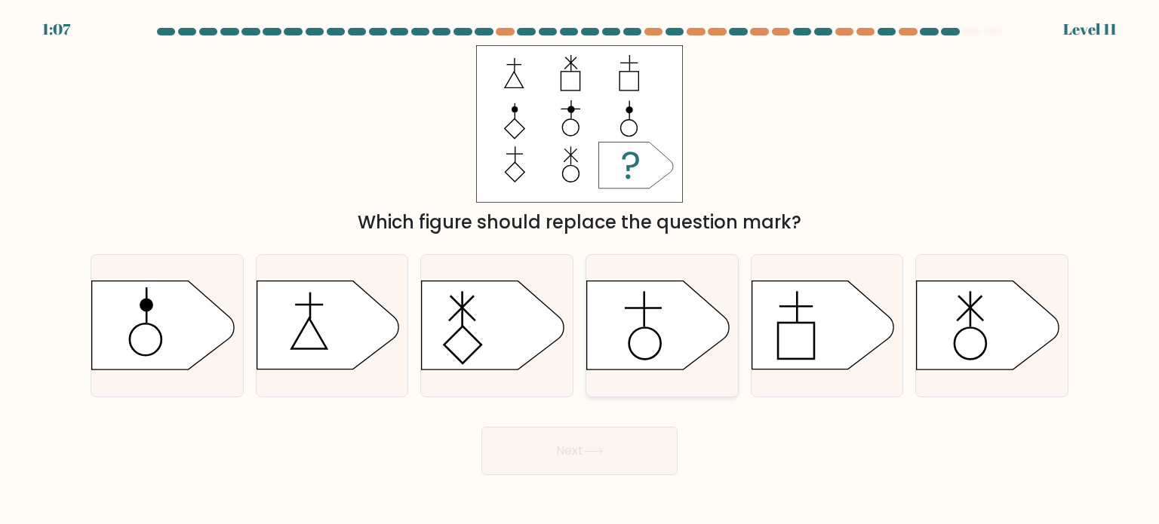
click at [641, 333] on icon at bounding box center [658, 325] width 142 height 88
click at [580, 270] on input "d." at bounding box center [579, 267] width 1 height 8
radio input "true"
click at [619, 447] on button "Next" at bounding box center [579, 451] width 196 height 48
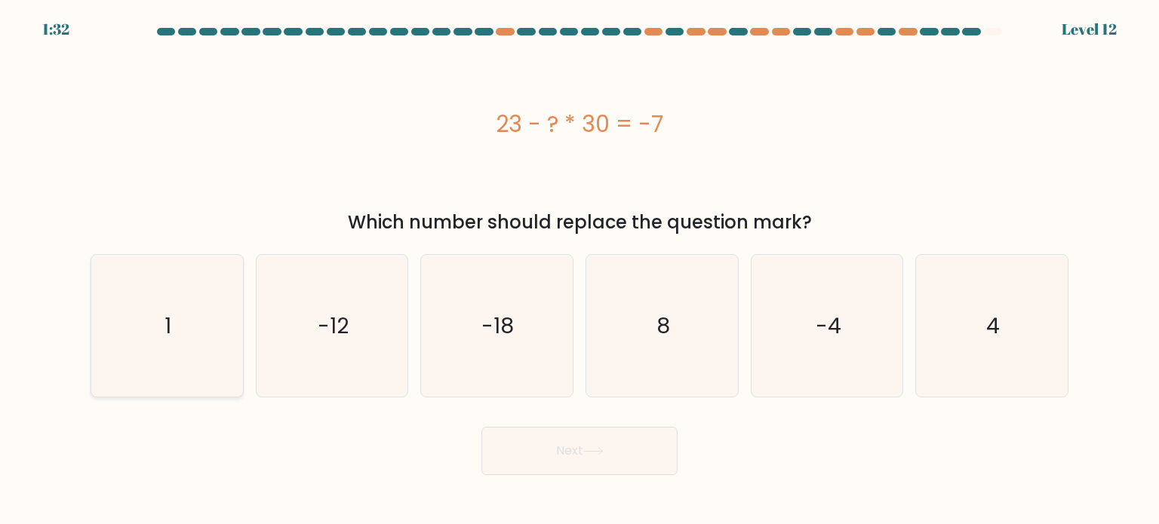
click at [169, 323] on text "1" at bounding box center [168, 325] width 7 height 30
click at [579, 270] on input "a. 1" at bounding box center [579, 267] width 1 height 8
radio input "true"
click at [528, 458] on button "Next" at bounding box center [579, 451] width 196 height 48
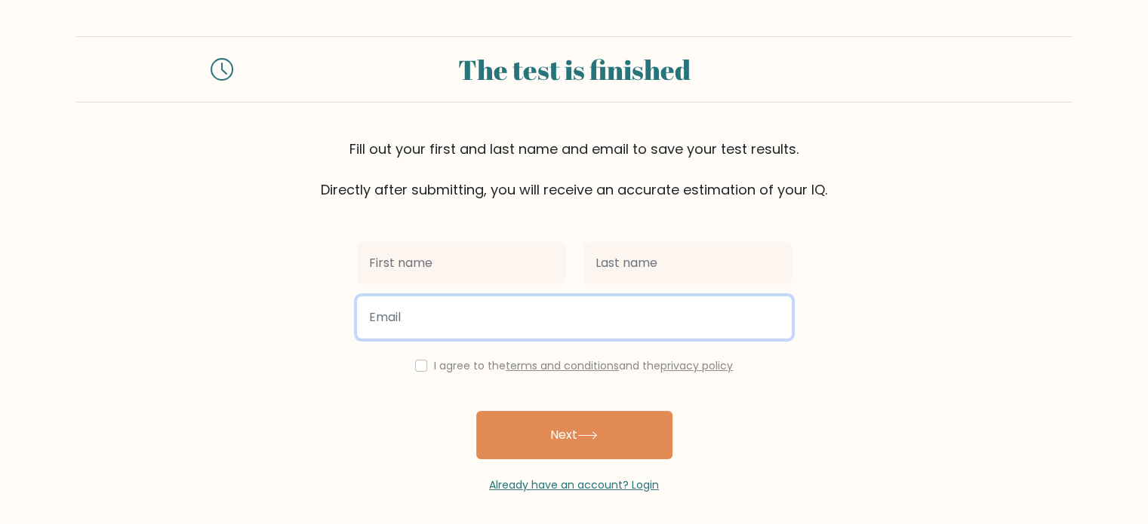
click at [444, 319] on input "email" at bounding box center [574, 318] width 435 height 42
type input "[EMAIL_ADDRESS][DOMAIN_NAME]"
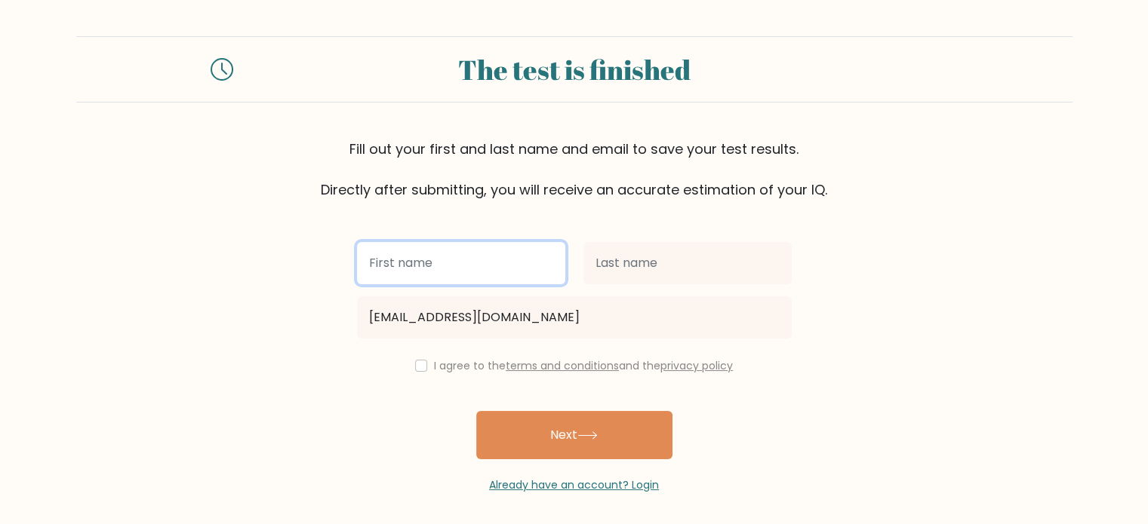
click at [440, 271] on input "text" at bounding box center [461, 263] width 208 height 42
type input "Praveeb"
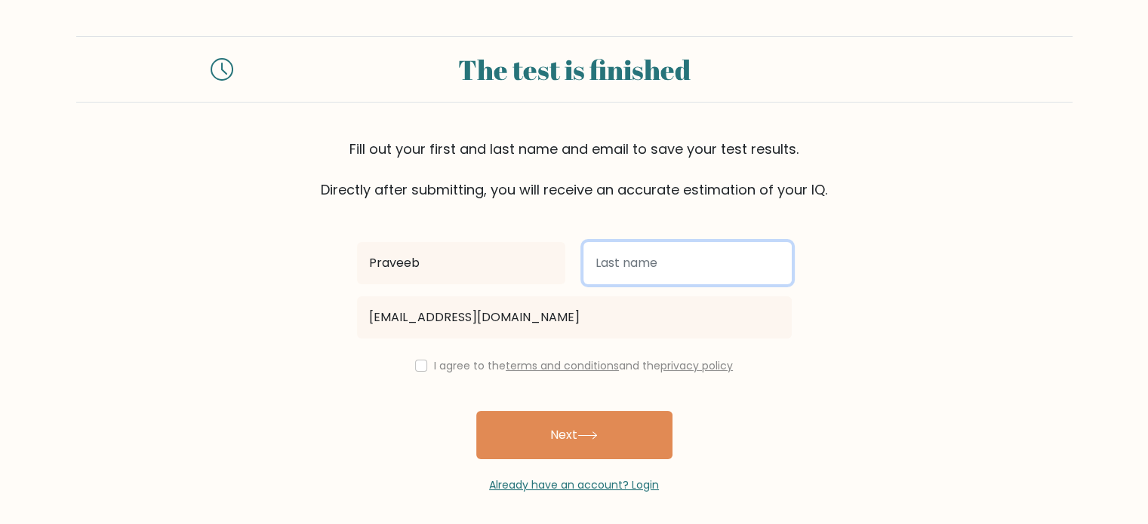
click at [613, 261] on input "text" at bounding box center [687, 263] width 208 height 42
type input "Banneka"
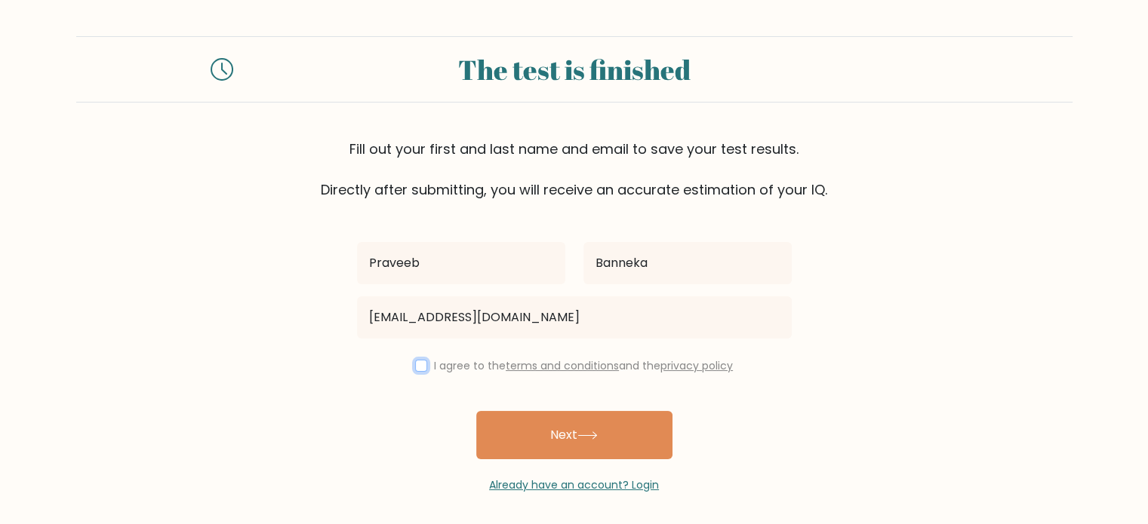
click at [419, 370] on input "checkbox" at bounding box center [421, 366] width 12 height 12
checkbox input "true"
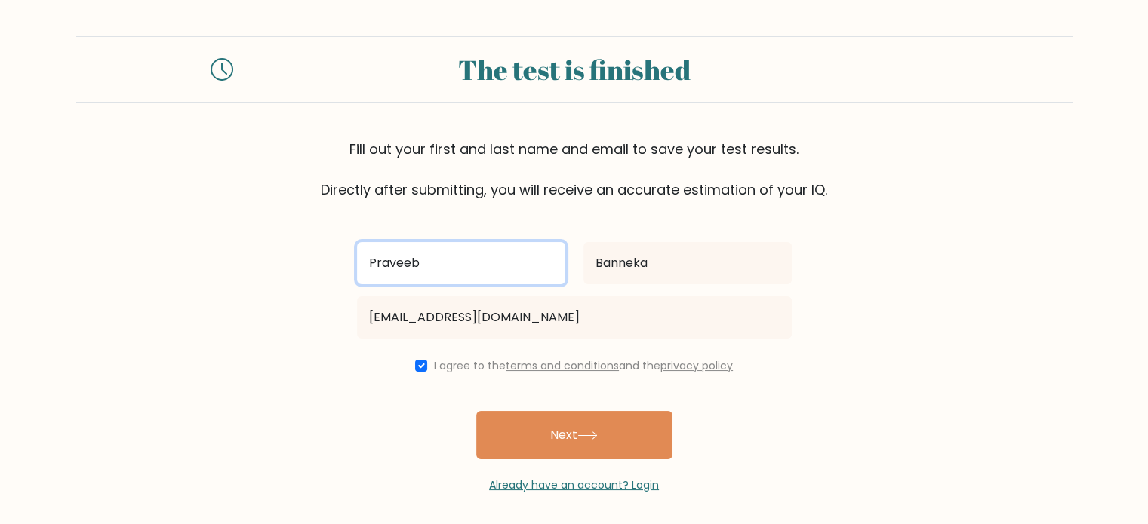
click at [449, 269] on input "Praveeb" at bounding box center [461, 263] width 208 height 42
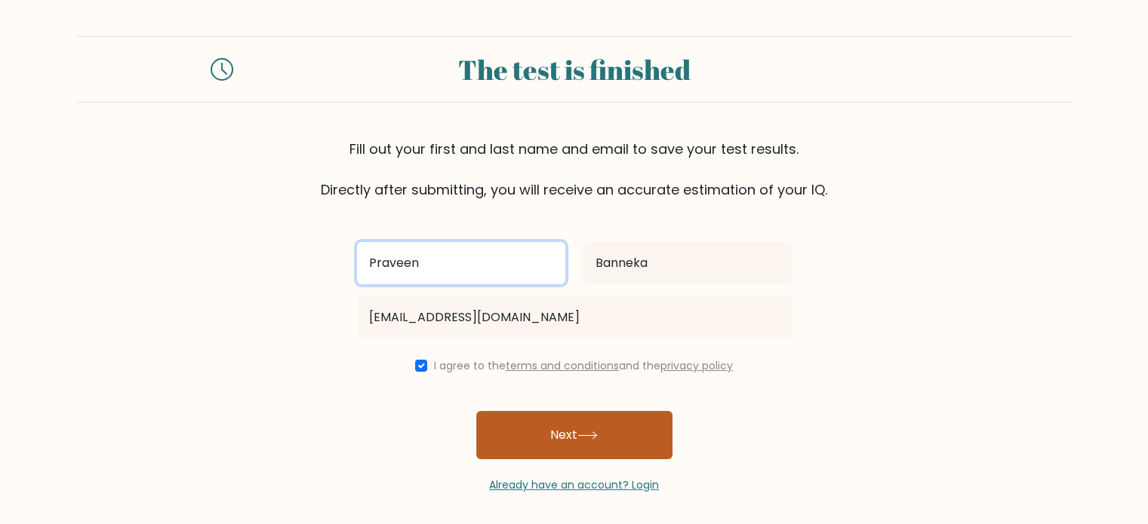
type input "Praveen"
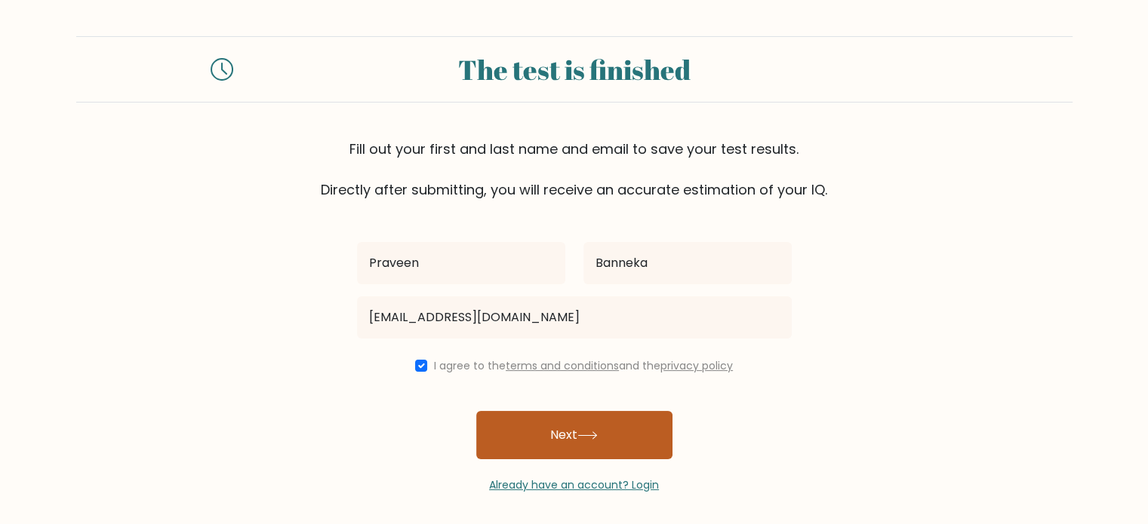
click at [625, 442] on button "Next" at bounding box center [574, 435] width 196 height 48
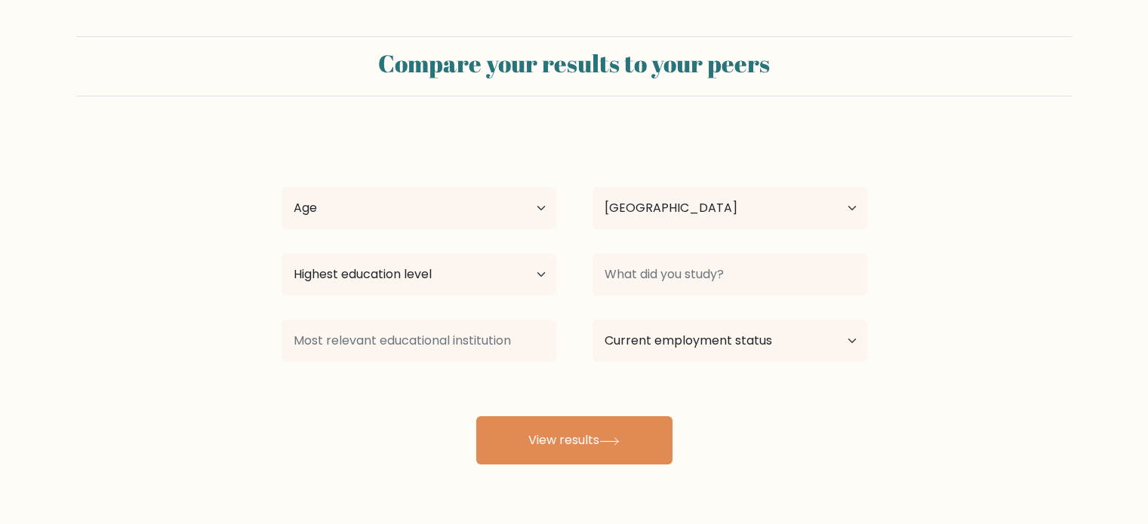
select select "LK"
click at [537, 277] on select "Highest education level No schooling Primary Lower Secondary Upper Secondary Oc…" at bounding box center [418, 274] width 275 height 42
select select "upper_secondary"
click at [281, 253] on select "Highest education level No schooling Primary Lower Secondary Upper Secondary Oc…" at bounding box center [418, 274] width 275 height 42
click at [380, 214] on select "Age Under 18 years old 18-24 years old 25-34 years old 35-44 years old 45-54 ye…" at bounding box center [418, 208] width 275 height 42
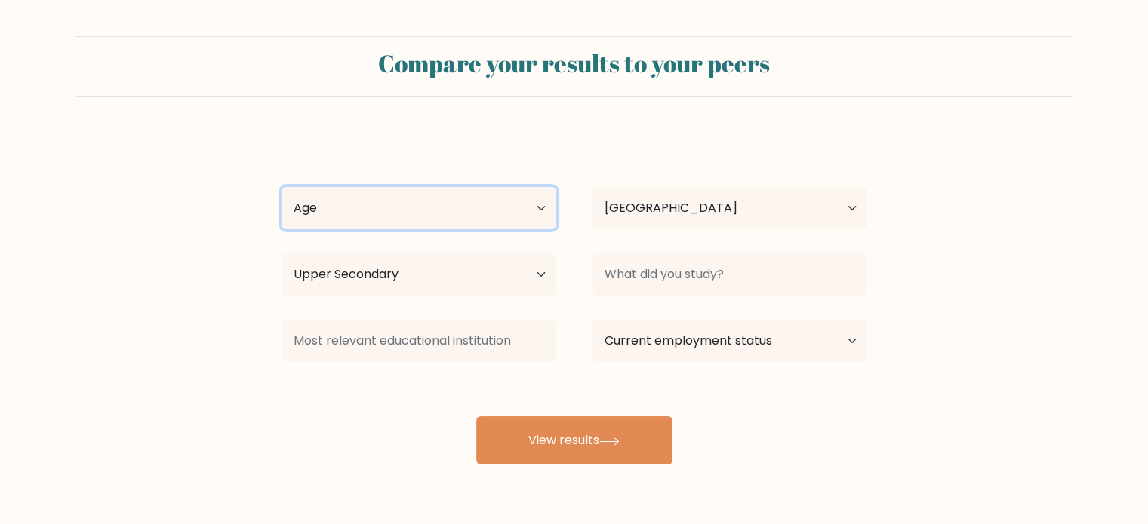
select select "18_24"
click at [281, 187] on select "Age Under 18 years old 18-24 years old 25-34 years old 35-44 years old 45-54 ye…" at bounding box center [418, 208] width 275 height 42
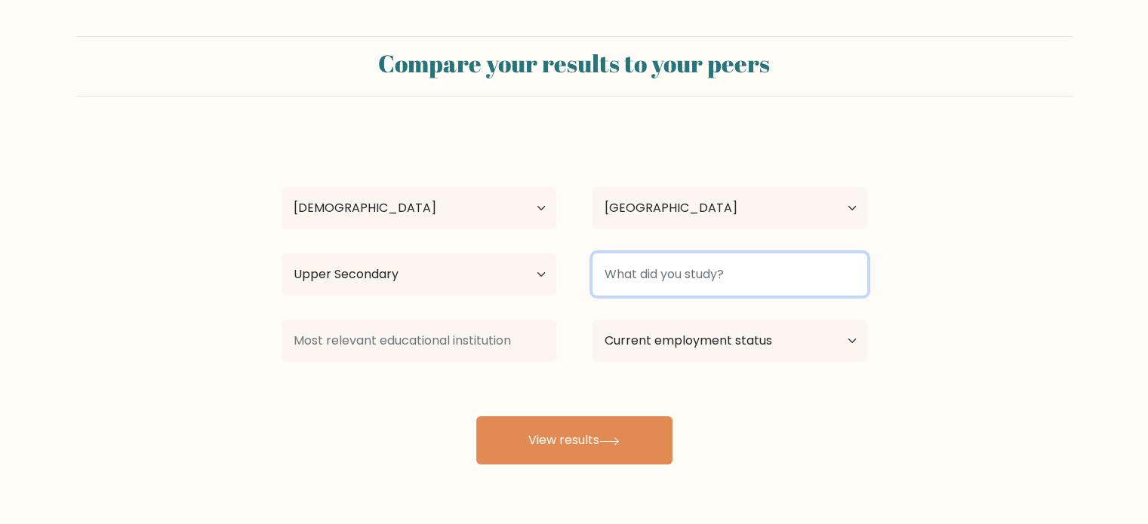
click at [730, 283] on input at bounding box center [729, 274] width 275 height 42
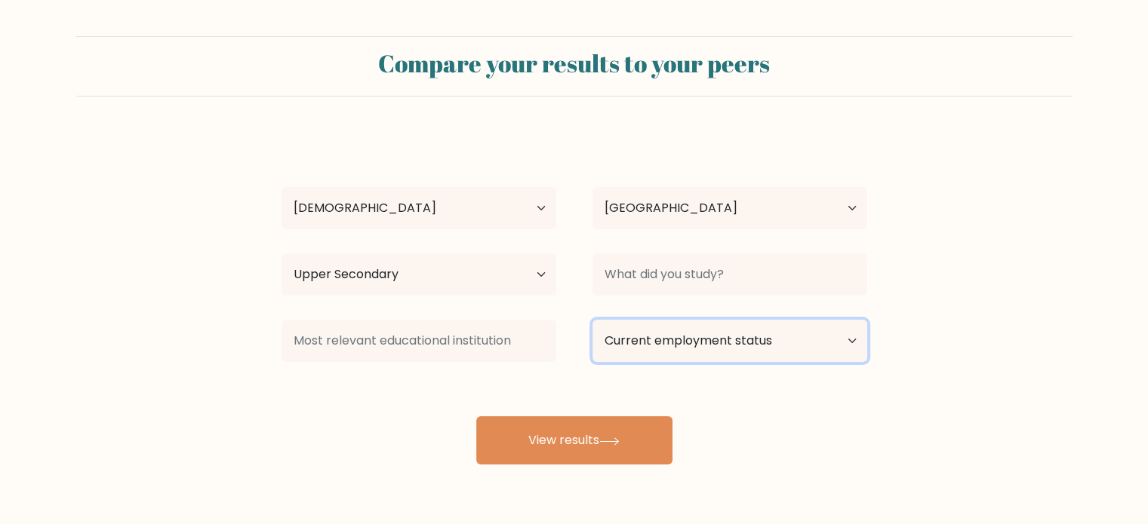
click at [753, 346] on select "Current employment status Employed Student Retired Other / prefer not to answer" at bounding box center [729, 341] width 275 height 42
select select "student"
click at [592, 320] on select "Current employment status Employed Student Retired Other / prefer not to answer" at bounding box center [729, 341] width 275 height 42
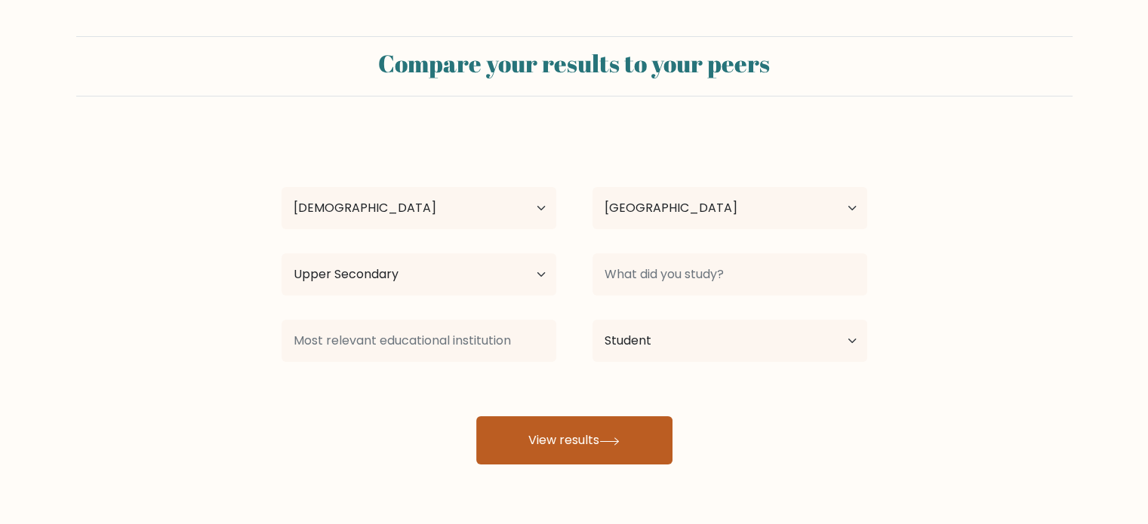
click at [583, 447] on button "View results" at bounding box center [574, 440] width 196 height 48
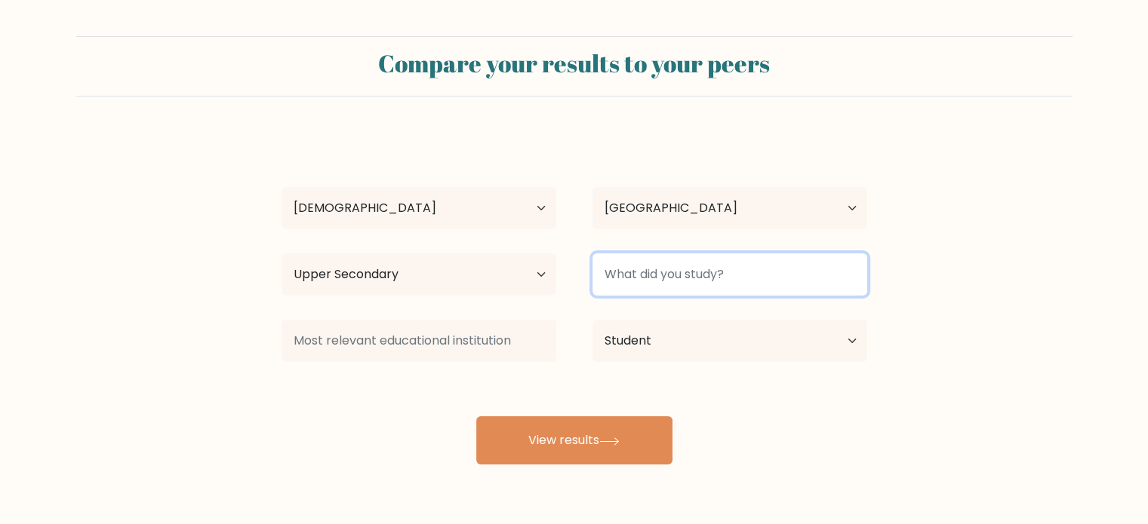
click at [664, 272] on input at bounding box center [729, 274] width 275 height 42
type input "U"
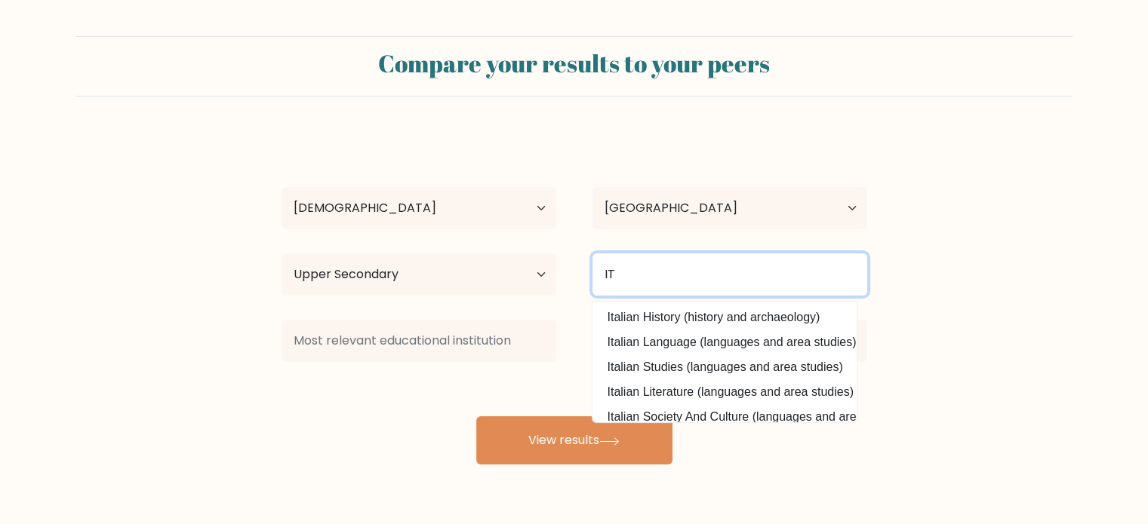
type input "IT"
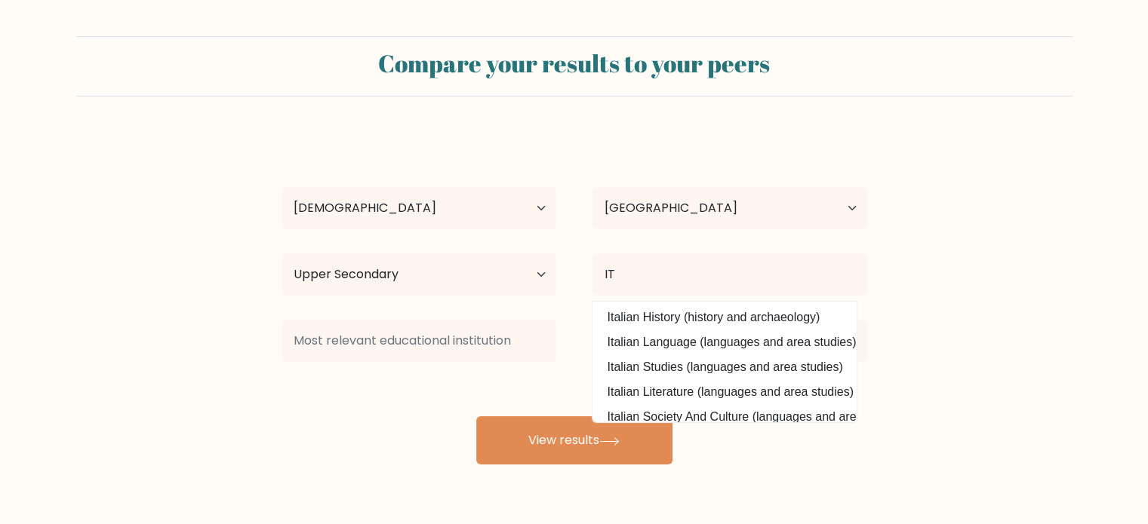
click at [436, 422] on div "Praveen Banneka Age Under 18 years old 18-24 years old 25-34 years old 35-44 ye…" at bounding box center [574, 299] width 604 height 332
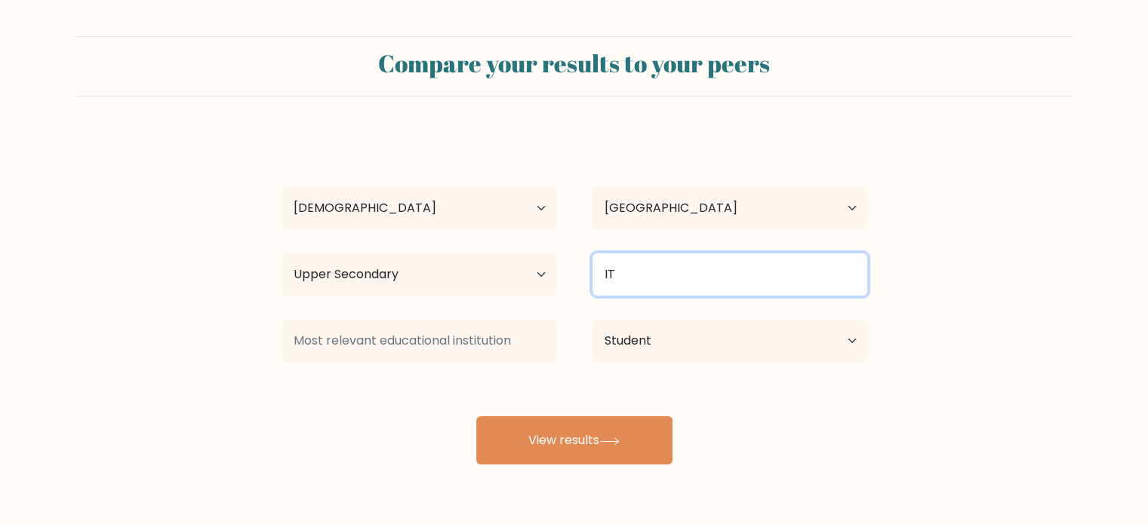
click at [629, 280] on input "IT" at bounding box center [729, 274] width 275 height 42
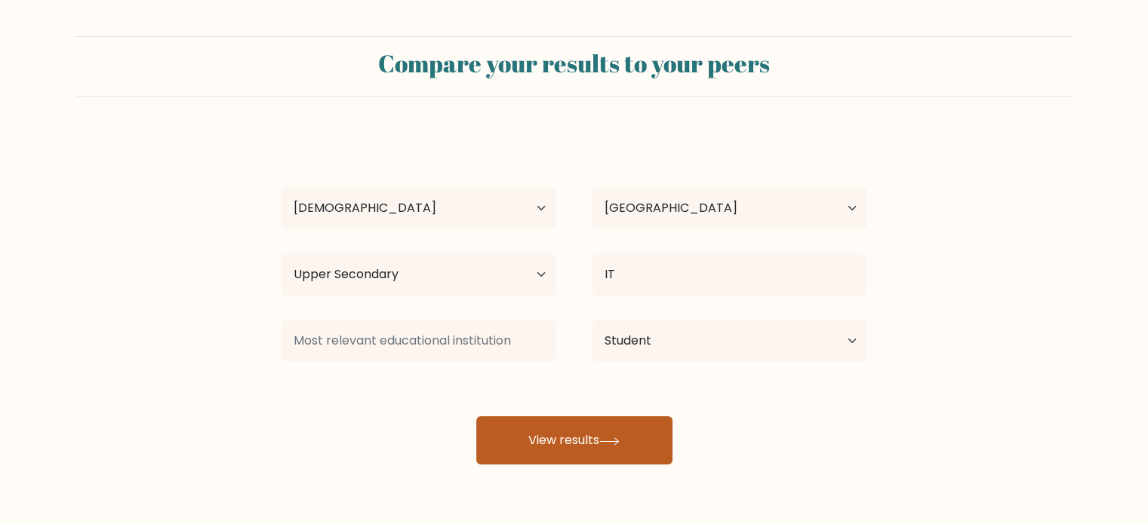
click at [585, 432] on button "View results" at bounding box center [574, 440] width 196 height 48
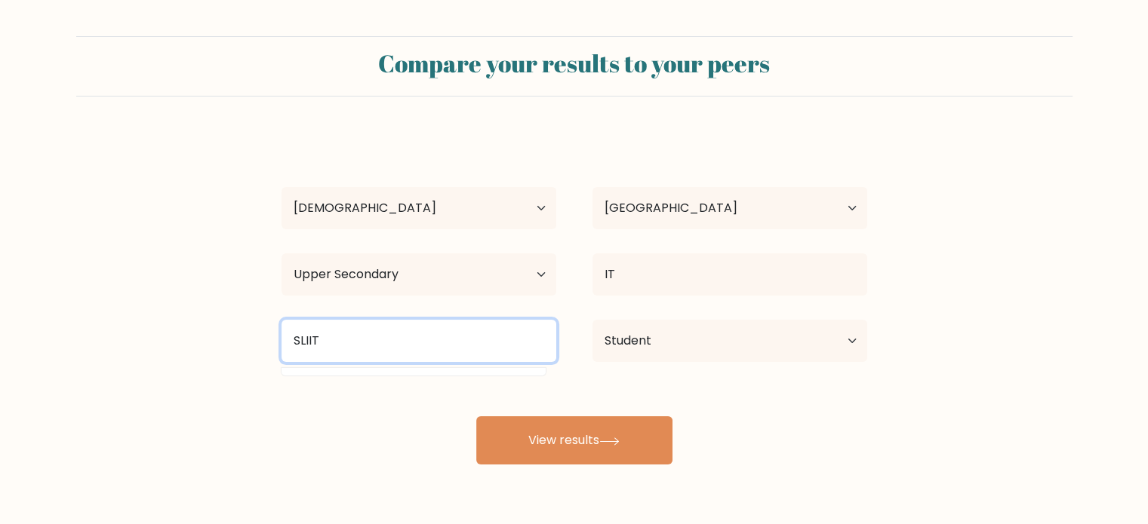
click at [329, 343] on input "SLIIT" at bounding box center [418, 341] width 275 height 42
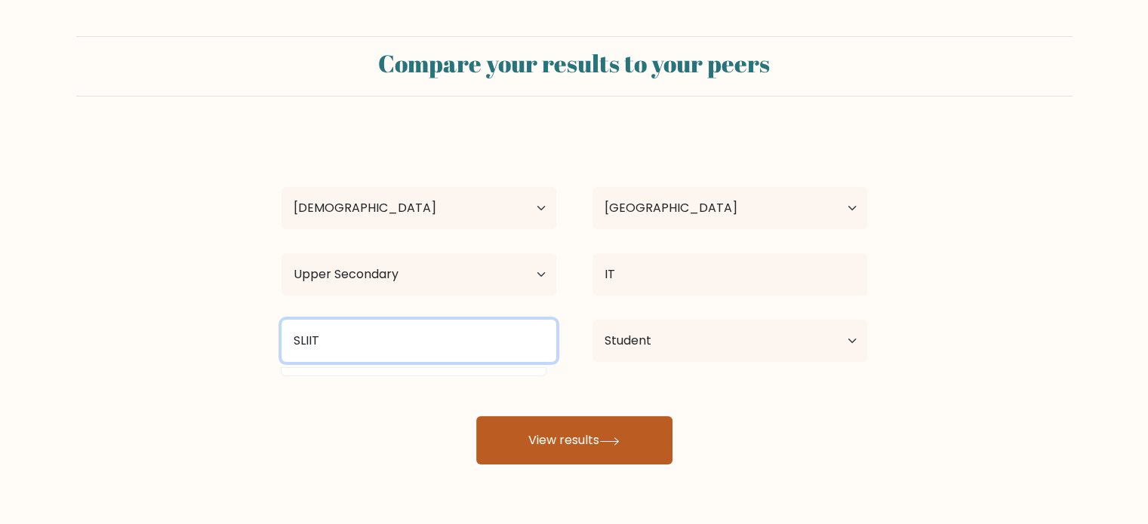
type input "SLIIT"
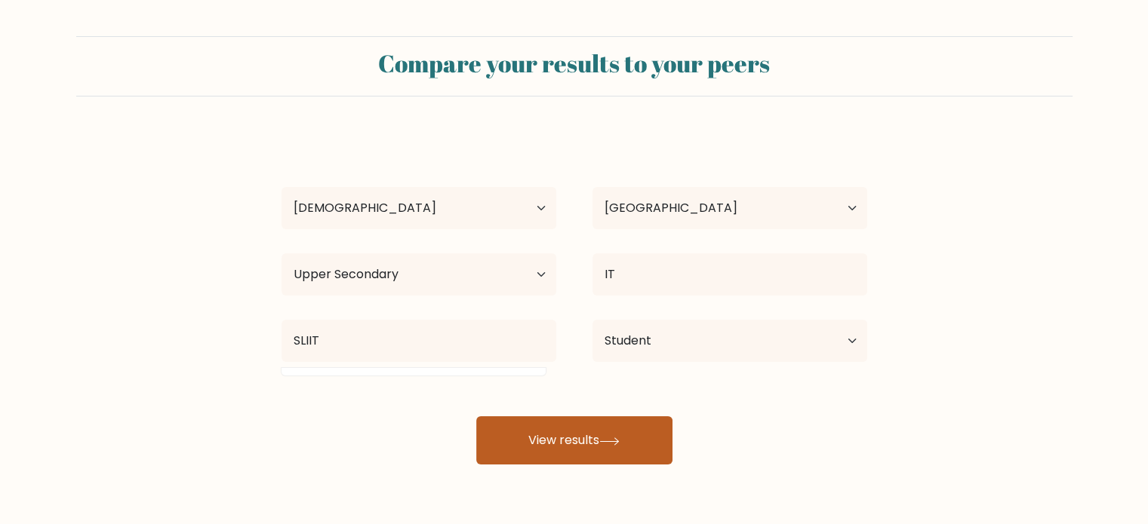
click at [591, 430] on button "View results" at bounding box center [574, 440] width 196 height 48
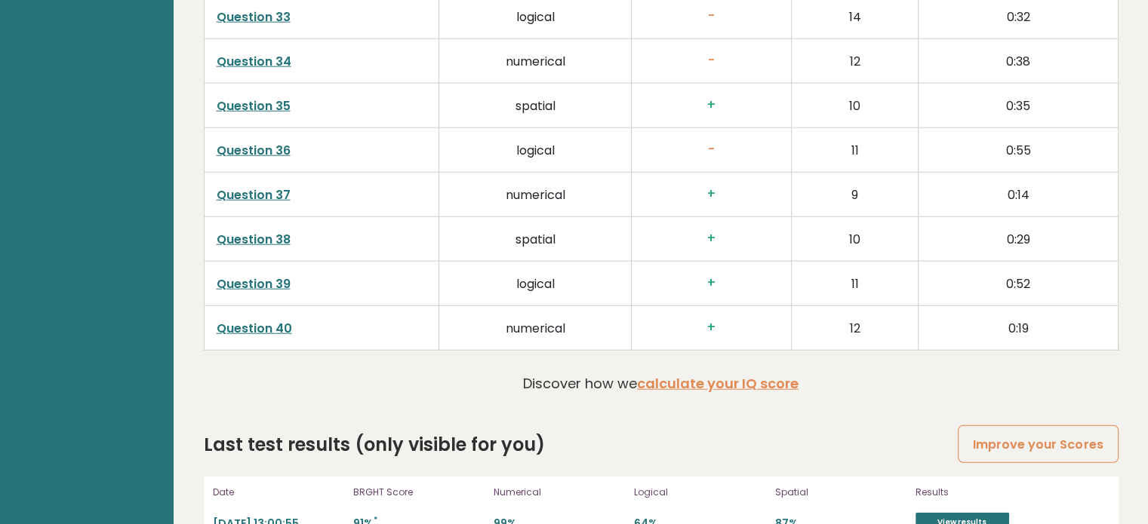
scroll to position [3879, 0]
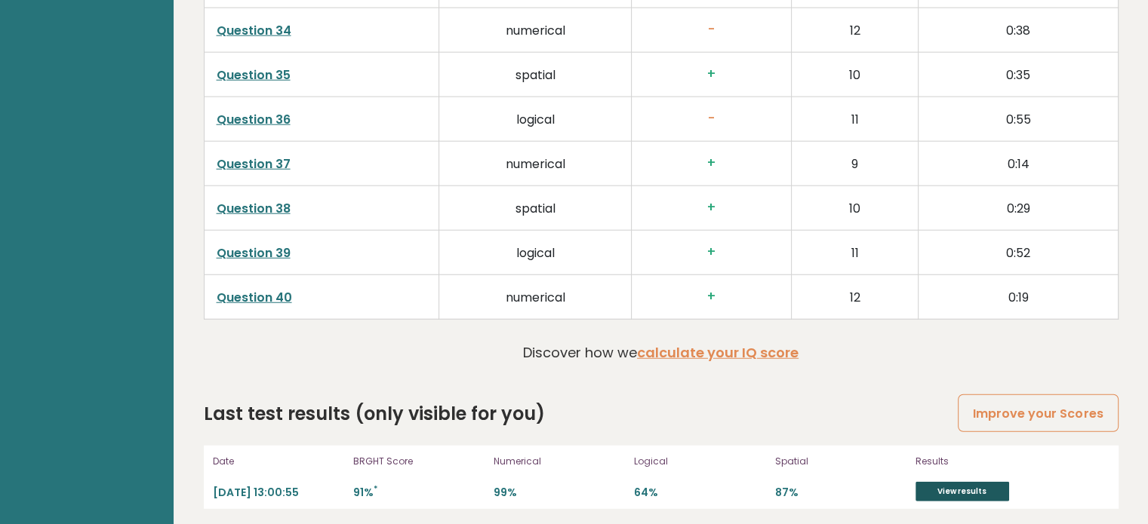
click at [979, 482] on link "View results" at bounding box center [962, 492] width 94 height 20
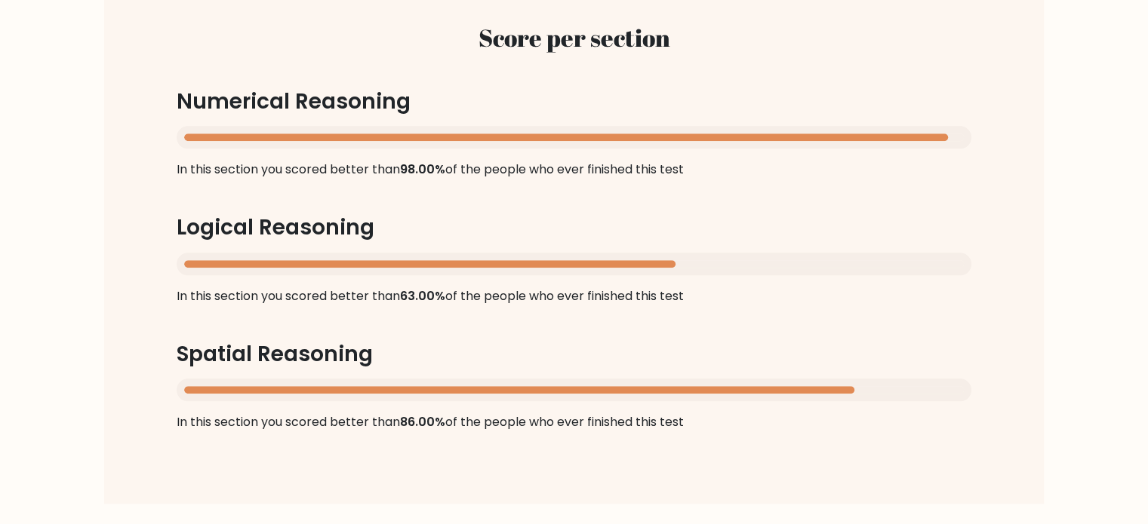
scroll to position [1509, 0]
